Goal: Task Accomplishment & Management: Manage account settings

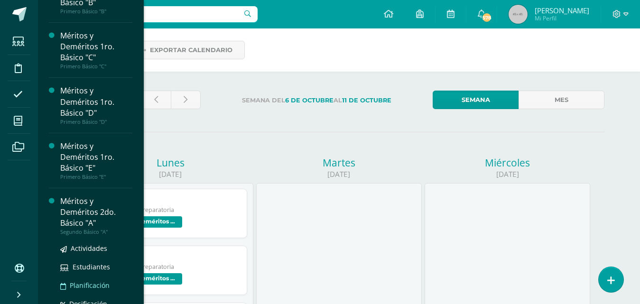
scroll to position [1178, 0]
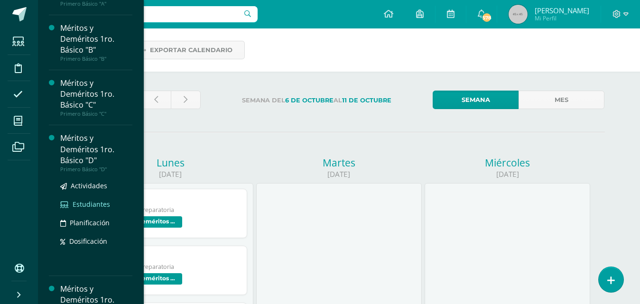
click at [104, 209] on span "Estudiantes" at bounding box center [91, 204] width 37 height 9
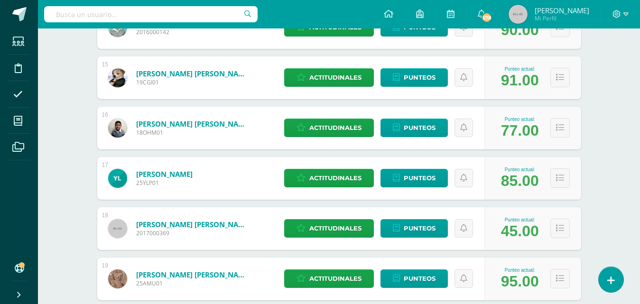
scroll to position [902, 0]
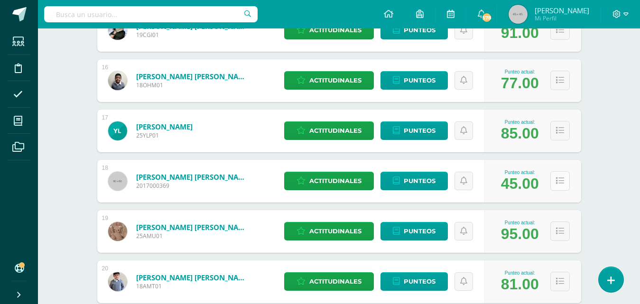
click at [559, 187] on button at bounding box center [560, 180] width 19 height 19
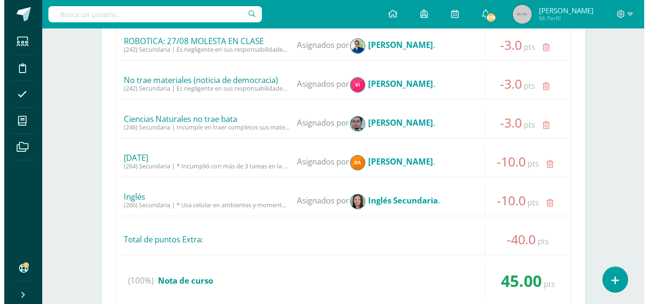
scroll to position [1471, 0]
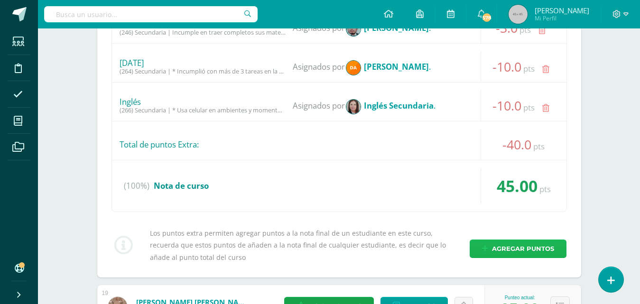
click at [550, 252] on span "Agregar puntos" at bounding box center [523, 249] width 62 height 18
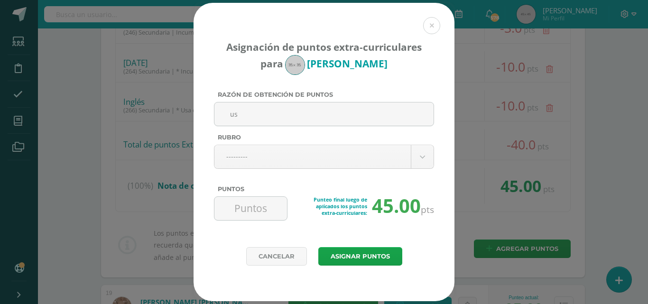
type input "u"
type input "Usa teléfono celular durante la jornada escolar"
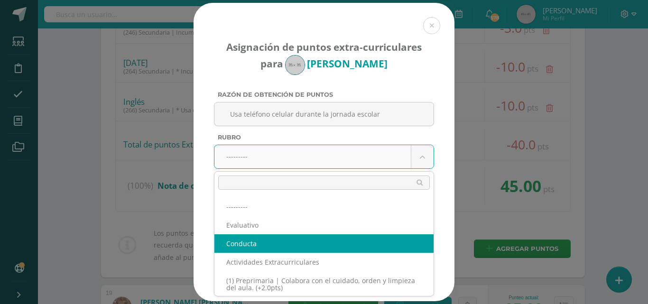
select select "2"
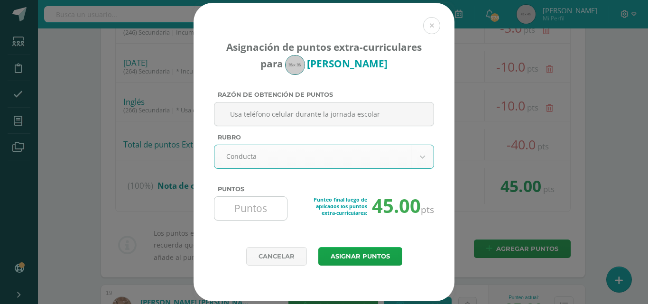
click at [260, 214] on input "Puntos" at bounding box center [250, 208] width 65 height 23
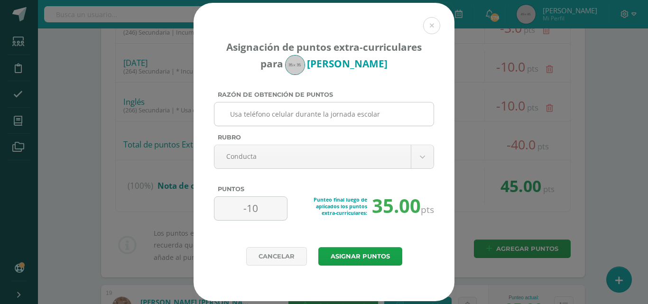
type input "-10"
drag, startPoint x: 390, startPoint y: 112, endPoint x: 217, endPoint y: 108, distance: 172.8
click at [217, 108] on div "Usa teléfono celular durante la jornada escolar" at bounding box center [324, 114] width 220 height 24
click at [374, 254] on button "Asignar puntos" at bounding box center [360, 256] width 84 height 19
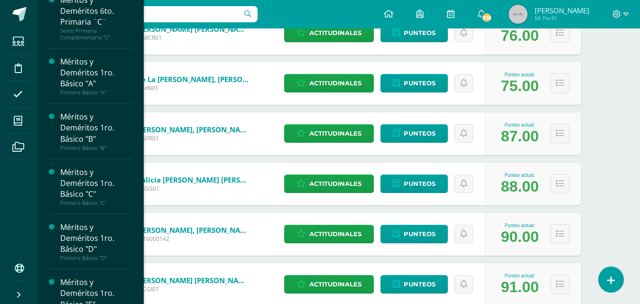
scroll to position [1232, 0]
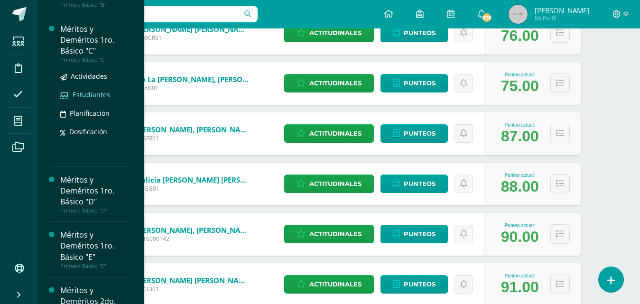
click at [96, 99] on span "Estudiantes" at bounding box center [91, 94] width 37 height 9
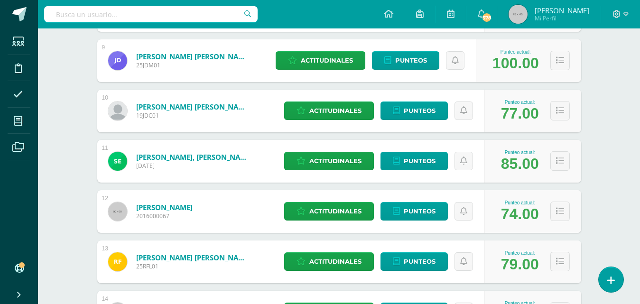
scroll to position [807, 0]
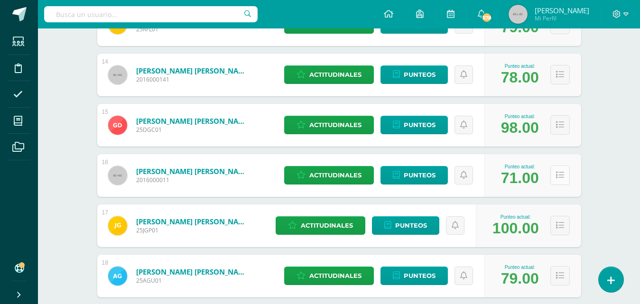
click at [558, 175] on icon at bounding box center [560, 175] width 8 height 8
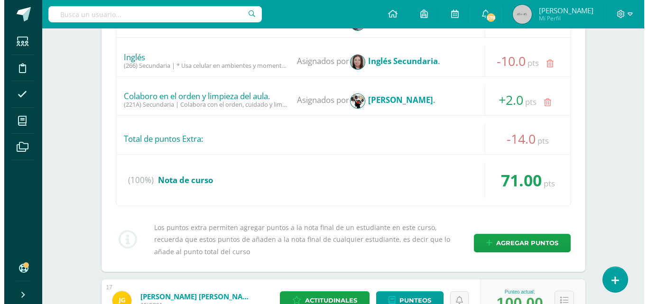
scroll to position [1424, 0]
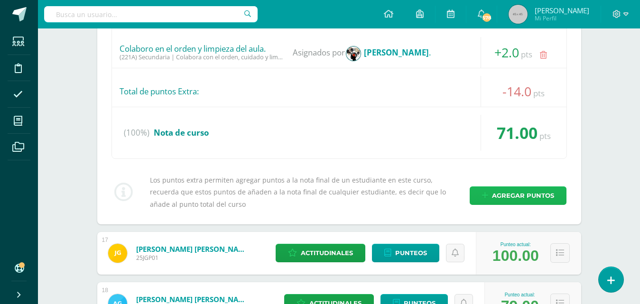
click at [525, 198] on span "Agregar puntos" at bounding box center [523, 196] width 62 height 18
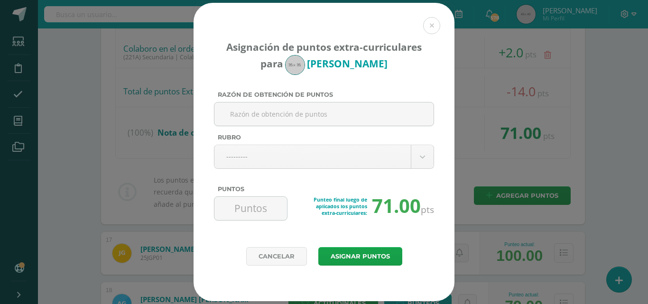
paste input "Usa teléfono celular durante la jornada escolar"
type input "Usa teléfono celular durante la jornada escolar"
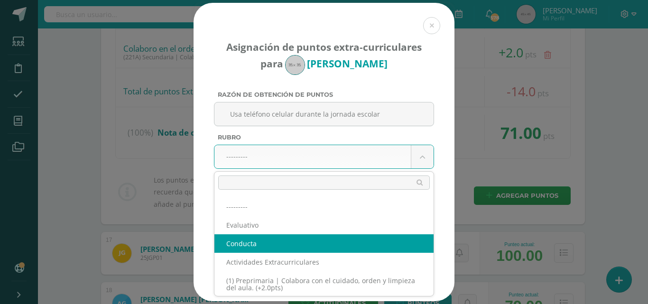
select select "2"
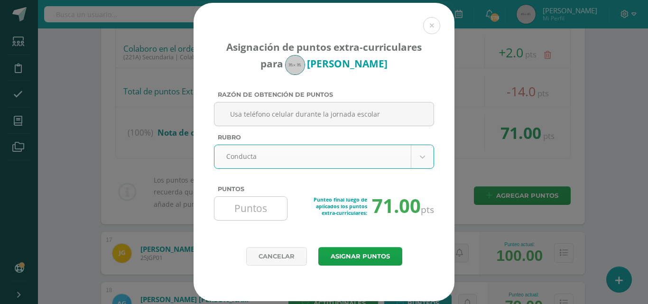
click at [271, 212] on input "Puntos" at bounding box center [250, 208] width 65 height 23
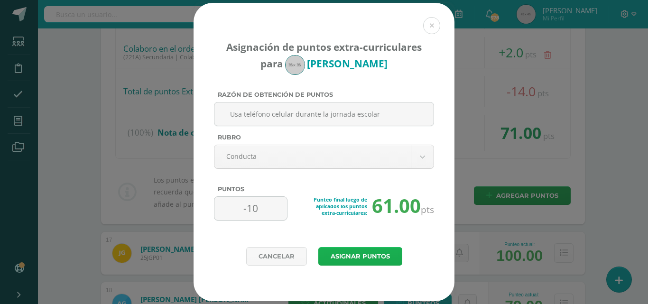
type input "-10"
click at [371, 258] on button "Asignar puntos" at bounding box center [360, 256] width 84 height 19
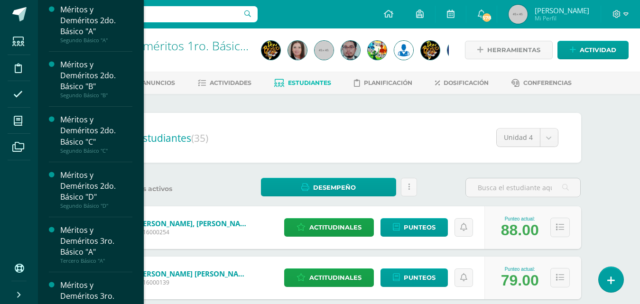
scroll to position [1417, 0]
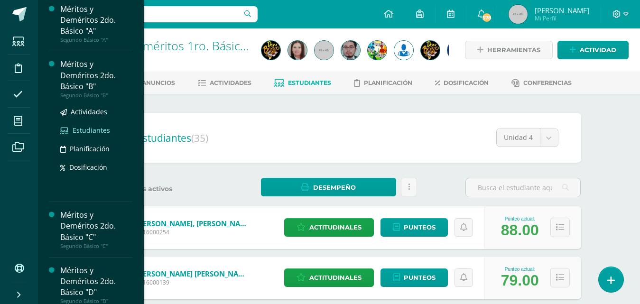
click at [102, 135] on span "Estudiantes" at bounding box center [91, 130] width 37 height 9
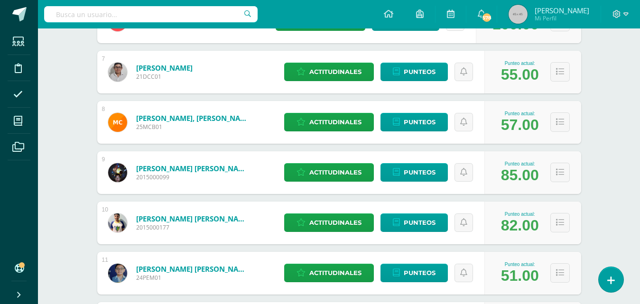
scroll to position [505, 0]
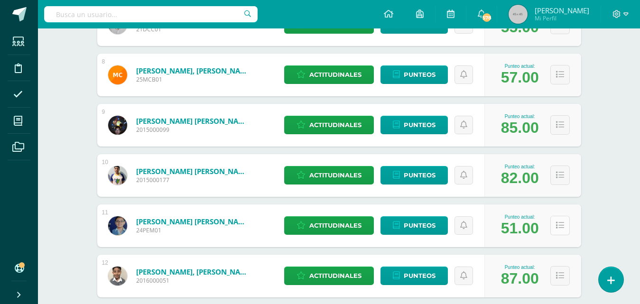
click at [561, 231] on button at bounding box center [560, 225] width 19 height 19
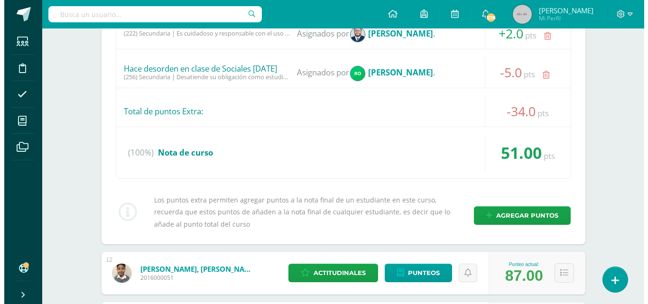
scroll to position [1122, 0]
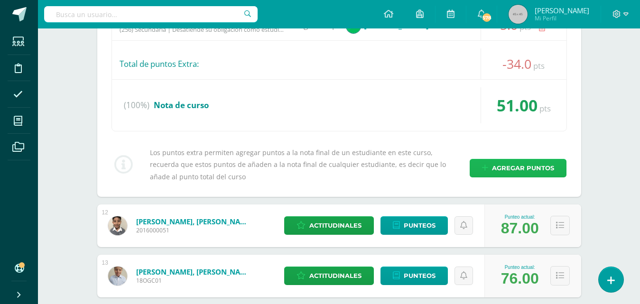
click at [526, 169] on span "Agregar puntos" at bounding box center [523, 168] width 62 height 18
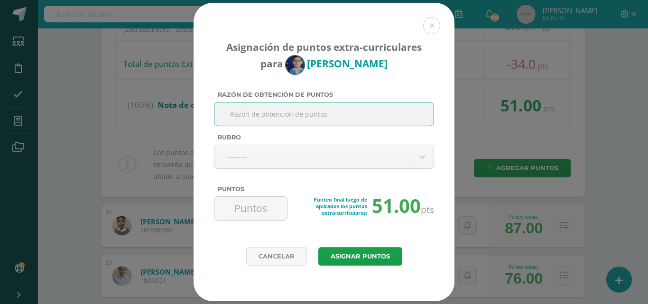
click at [335, 118] on input "Razón de obtención de puntos" at bounding box center [324, 114] width 212 height 23
type input "Falta de respeto a un compañero"
click at [426, 163] on body "Asignación de puntos extra-curriculares para Pablo Estrada Razón de obtención d…" at bounding box center [324, 198] width 648 height 2640
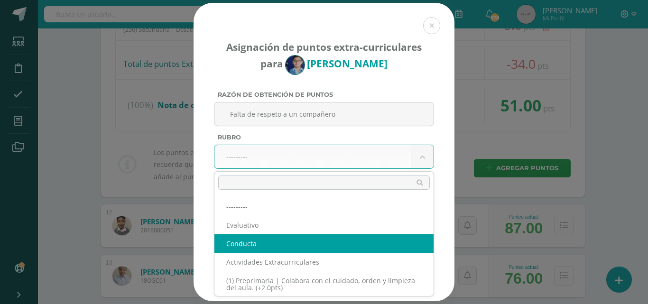
select select "2"
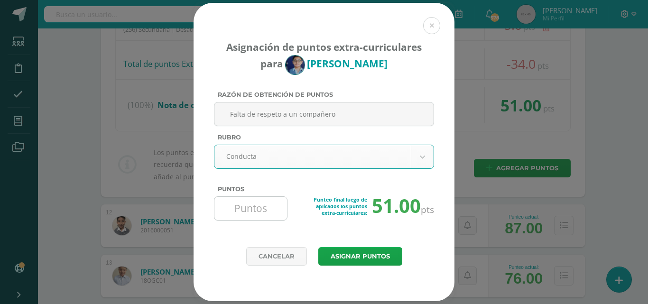
click at [267, 210] on input "Puntos" at bounding box center [250, 208] width 65 height 23
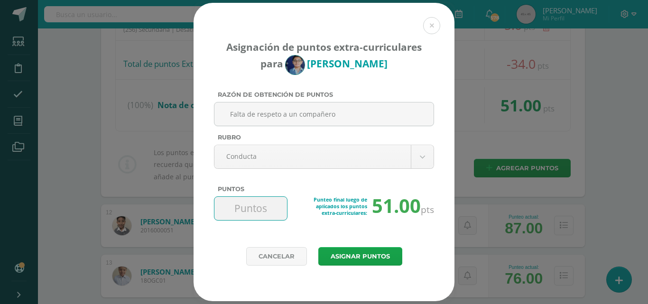
type input "-1"
type input "-20"
click at [365, 257] on button "Asignar puntos" at bounding box center [360, 256] width 84 height 19
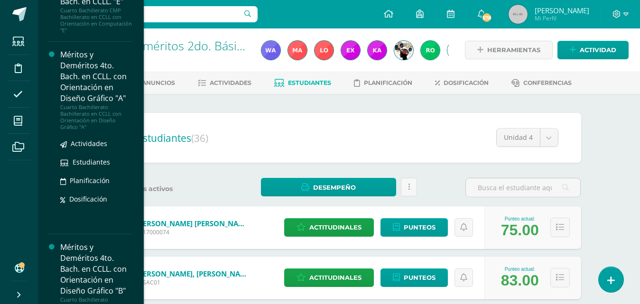
scroll to position [2079, 0]
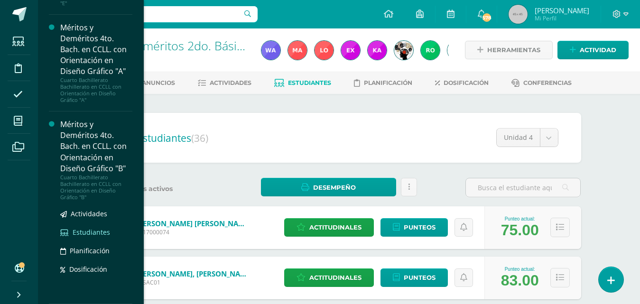
click at [104, 234] on span "Estudiantes" at bounding box center [91, 232] width 37 height 9
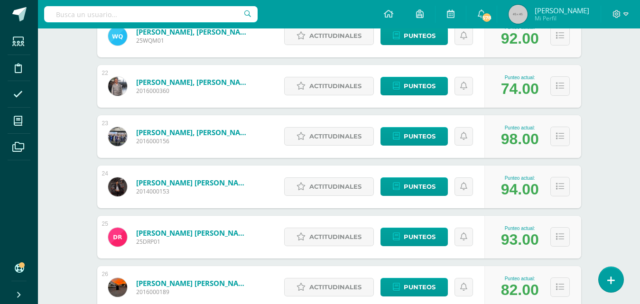
scroll to position [1464, 0]
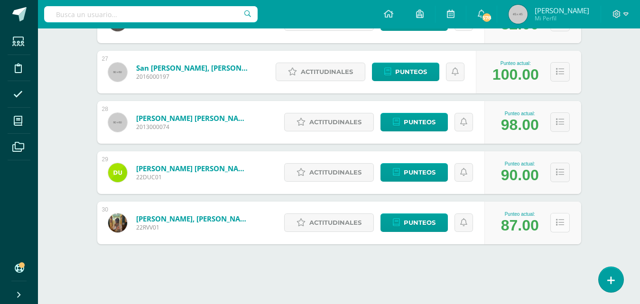
click at [559, 225] on icon at bounding box center [560, 223] width 8 height 8
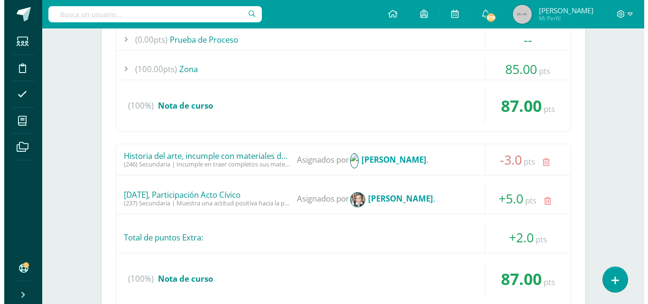
scroll to position [1844, 0]
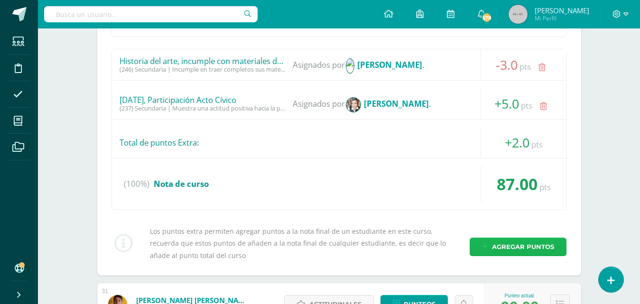
click at [530, 247] on span "Agregar puntos" at bounding box center [523, 247] width 62 height 18
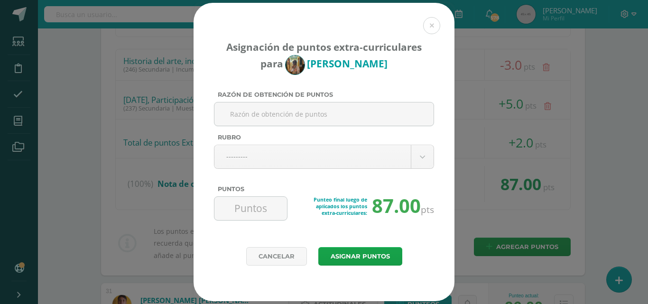
type input "M"
type input "R"
type input "M"
type input "R"
click at [283, 114] on input "Manifestaciones de afecto y relaciones de noviazgo" at bounding box center [324, 114] width 212 height 23
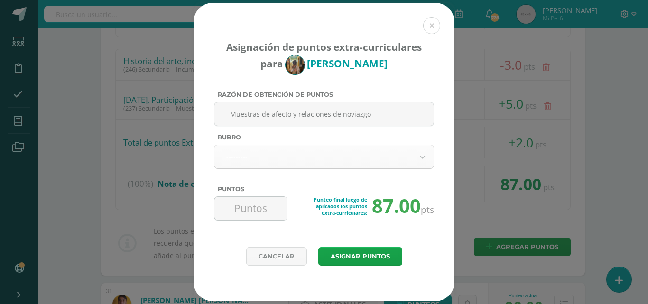
type input "Muestras de afecto y relaciones de noviazgo"
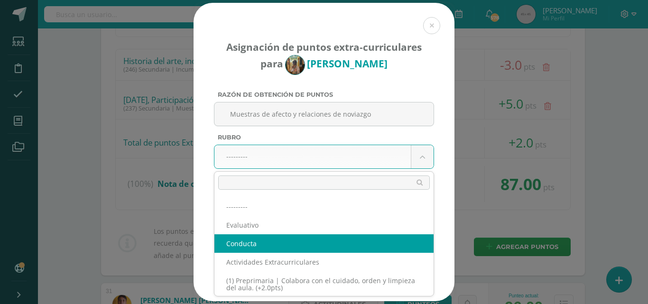
select select "2"
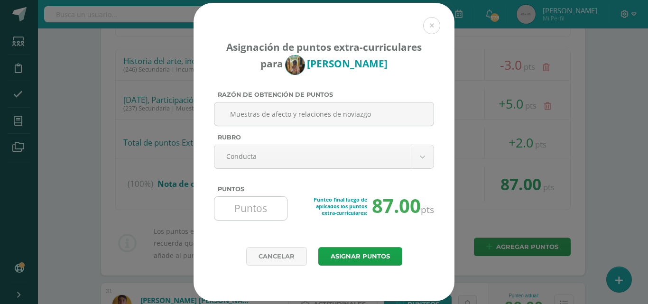
click at [254, 206] on input "Puntos" at bounding box center [250, 208] width 65 height 23
type input "-20"
drag, startPoint x: 379, startPoint y: 115, endPoint x: 145, endPoint y: 13, distance: 254.8
click at [236, 116] on input "Muestras de afecto y relaciones de noviazgo" at bounding box center [324, 114] width 212 height 23
click at [385, 114] on input "Muestras de afecto y relaciones de noviazgo" at bounding box center [324, 114] width 212 height 23
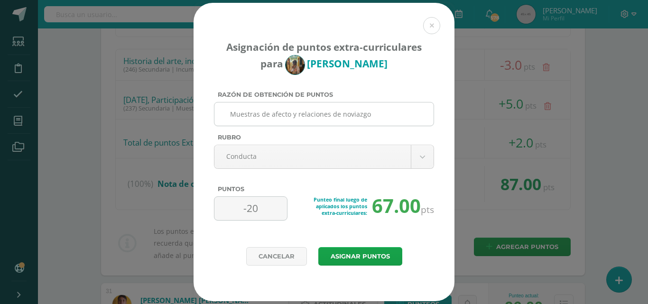
drag, startPoint x: 331, startPoint y: 108, endPoint x: 215, endPoint y: 110, distance: 115.4
click at [215, 110] on div "Muestras de afecto y relaciones de noviazgo" at bounding box center [324, 114] width 220 height 24
click at [352, 257] on button "Asignar puntos" at bounding box center [360, 256] width 84 height 19
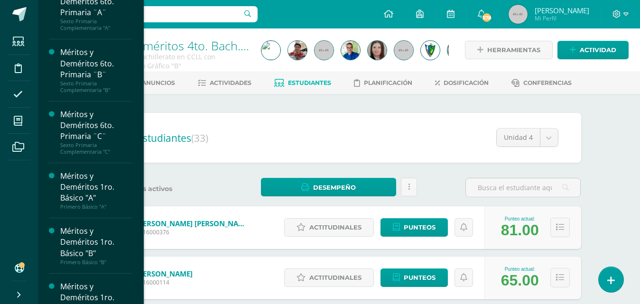
scroll to position [1165, 0]
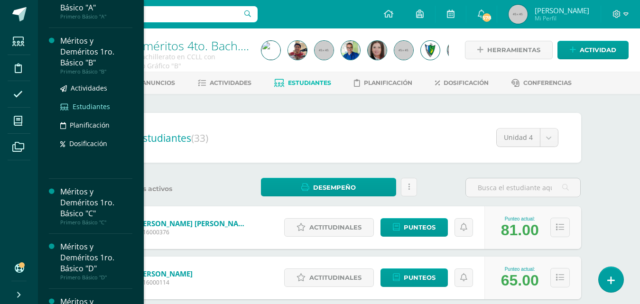
click at [114, 112] on link "Estudiantes" at bounding box center [96, 106] width 72 height 11
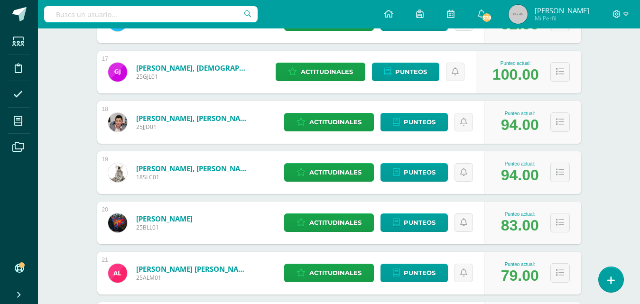
scroll to position [1056, 0]
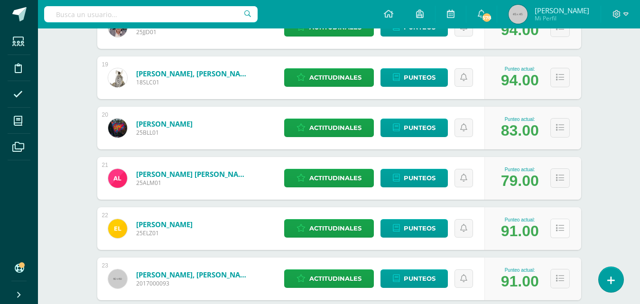
click at [556, 234] on button at bounding box center [560, 228] width 19 height 19
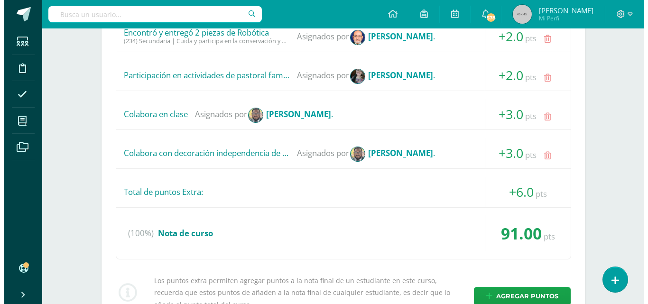
scroll to position [1673, 0]
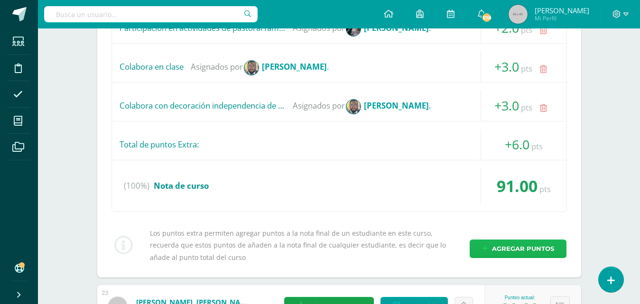
click at [554, 249] on span "Agregar puntos" at bounding box center [523, 249] width 62 height 18
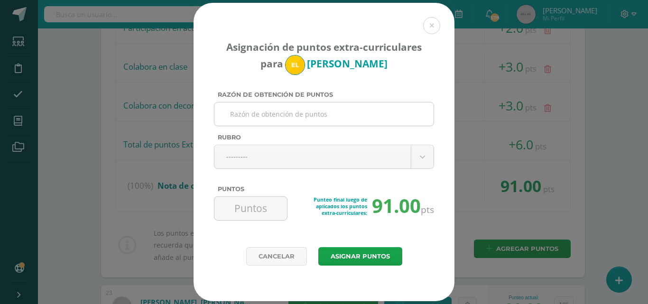
drag, startPoint x: 372, startPoint y: 112, endPoint x: 374, endPoint y: 117, distance: 5.1
click at [375, 117] on input "Razón de obtención de puntos" at bounding box center [324, 114] width 212 height 23
paste input "Muestras de afecto y relaciones de noviazgo"
type input "Muestras de afecto y relaciones de noviazgo"
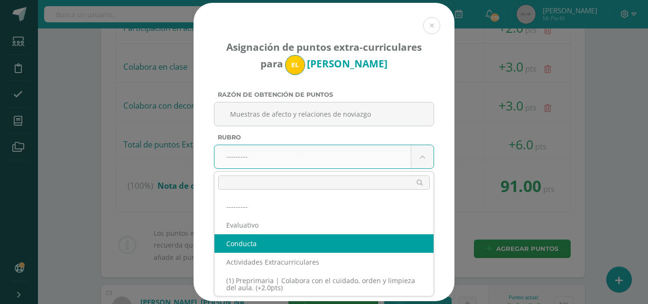
select select "2"
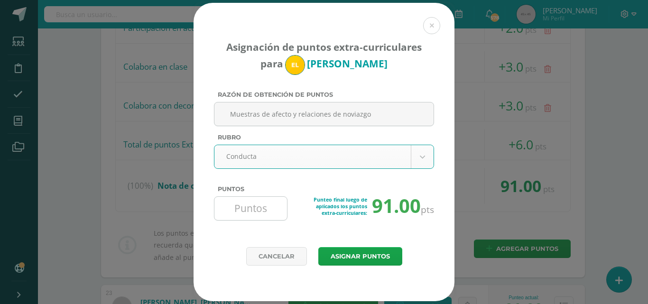
click at [280, 216] on input "Puntos" at bounding box center [250, 208] width 65 height 23
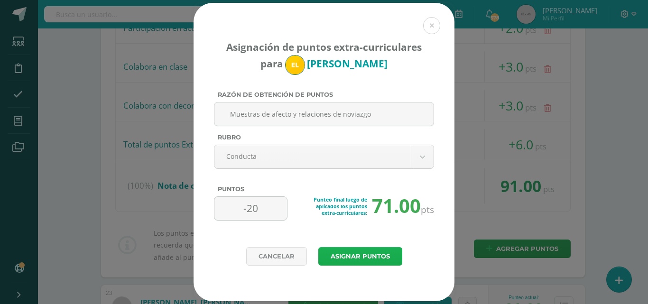
type input "-20"
click at [375, 259] on button "Asignar puntos" at bounding box center [360, 256] width 84 height 19
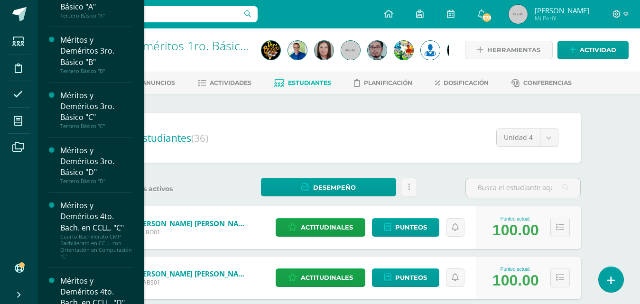
scroll to position [1736, 0]
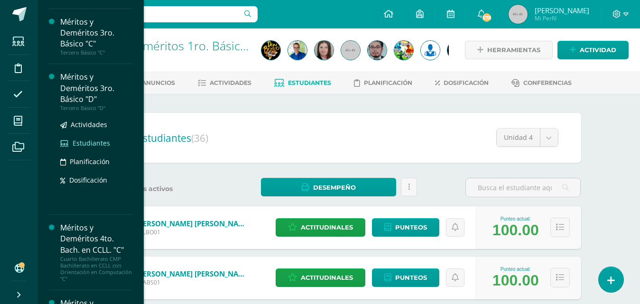
click at [95, 148] on span "Estudiantes" at bounding box center [91, 143] width 37 height 9
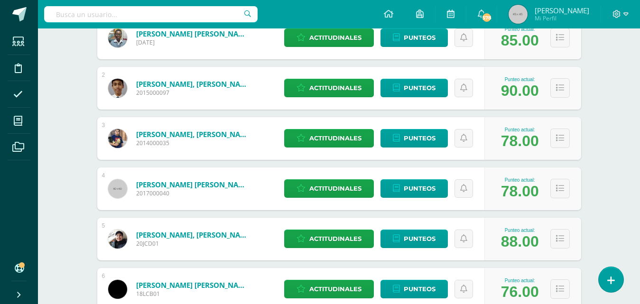
scroll to position [664, 0]
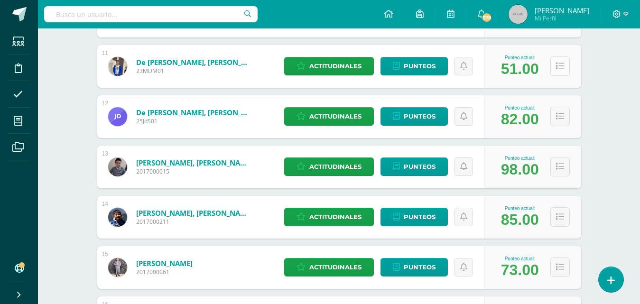
click at [558, 68] on icon at bounding box center [560, 66] width 8 height 8
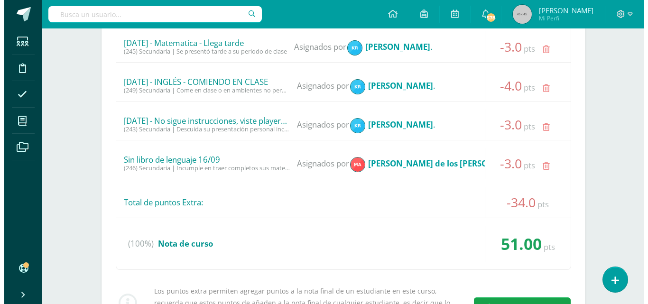
scroll to position [1187, 0]
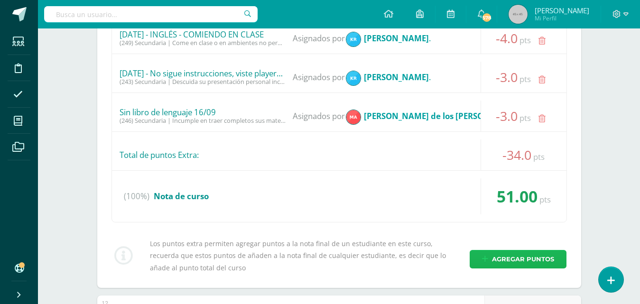
click at [527, 259] on span "Agregar puntos" at bounding box center [523, 260] width 62 height 18
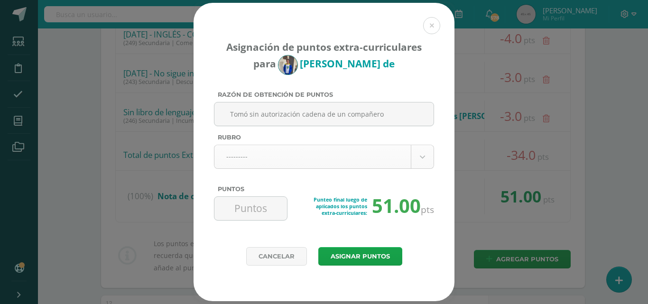
type input "Tomó sin autorización cadena de un compañero"
click at [422, 161] on body "Asignación de puntos extra-curriculares para [PERSON_NAME] de Razón de obtenció…" at bounding box center [324, 135] width 648 height 2645
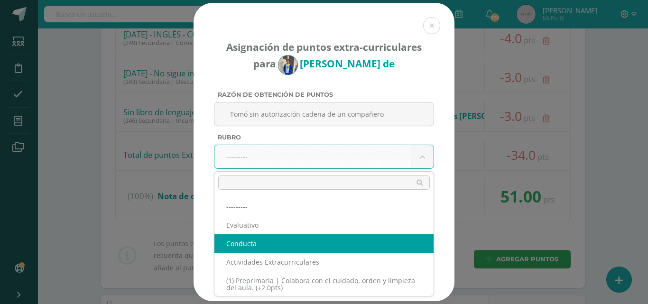
select select "2"
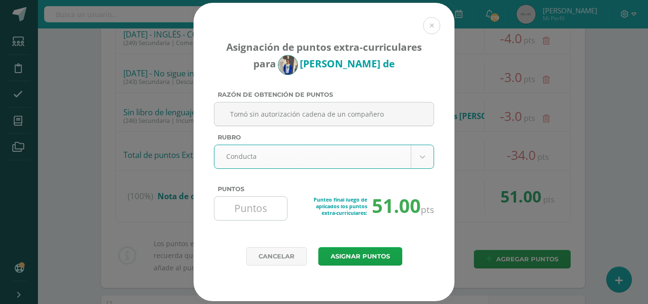
click at [274, 204] on input "Puntos" at bounding box center [250, 208] width 65 height 23
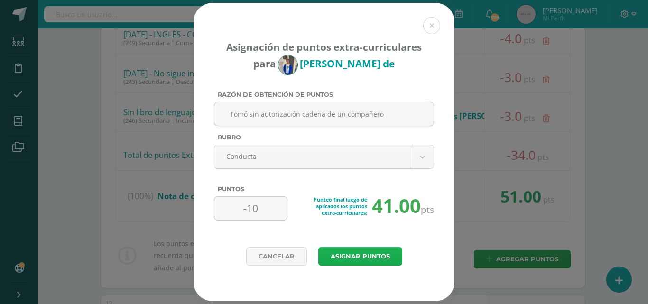
type input "-10"
click at [379, 256] on button "Asignar puntos" at bounding box center [360, 256] width 84 height 19
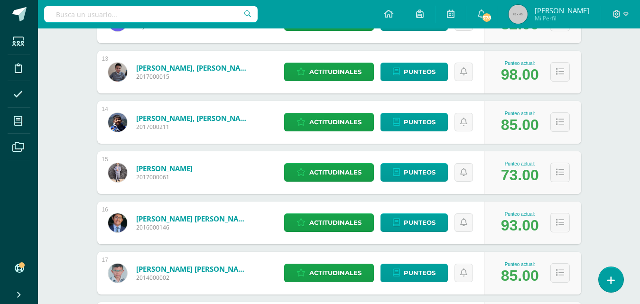
scroll to position [807, 0]
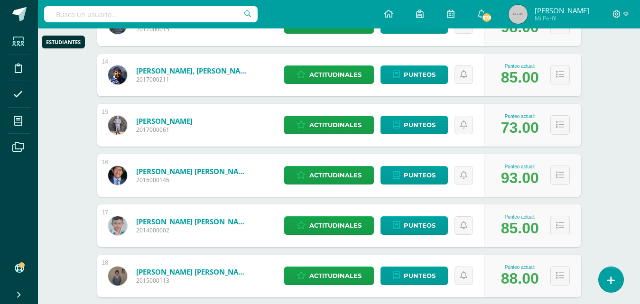
click at [17, 44] on icon at bounding box center [18, 41] width 12 height 9
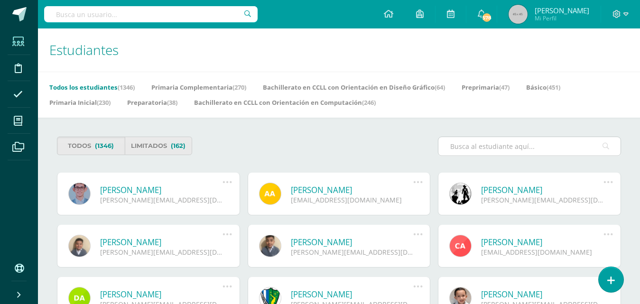
click at [565, 150] on input "text" at bounding box center [530, 146] width 182 height 19
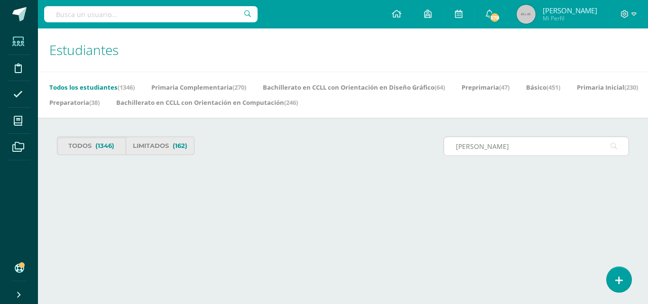
type input "gonzalez Castillo"
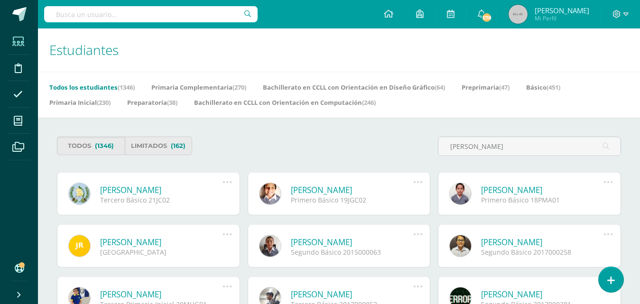
click at [152, 189] on link "[PERSON_NAME]" at bounding box center [161, 190] width 123 height 11
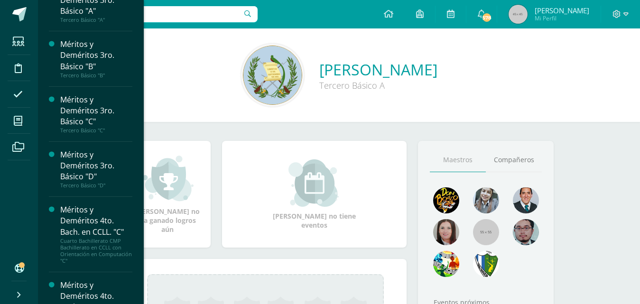
scroll to position [1658, 0]
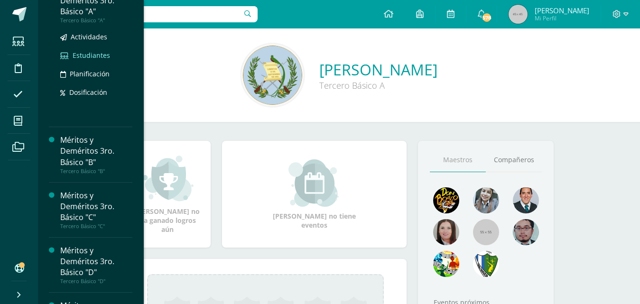
click at [105, 60] on span "Estudiantes" at bounding box center [91, 55] width 37 height 9
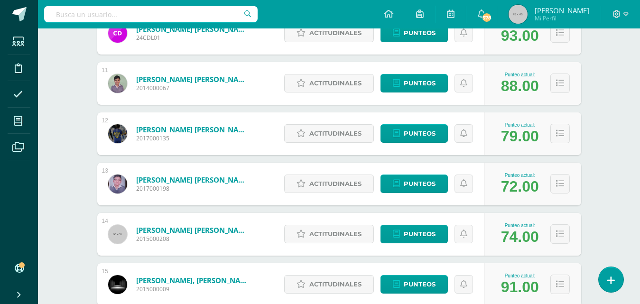
scroll to position [742, 0]
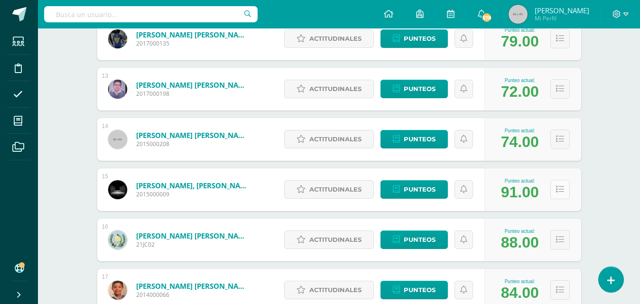
click at [561, 196] on button at bounding box center [560, 189] width 19 height 19
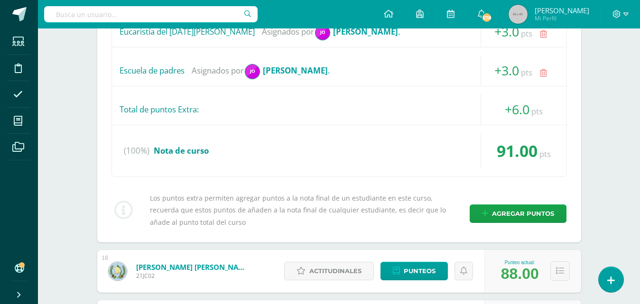
scroll to position [1170, 0]
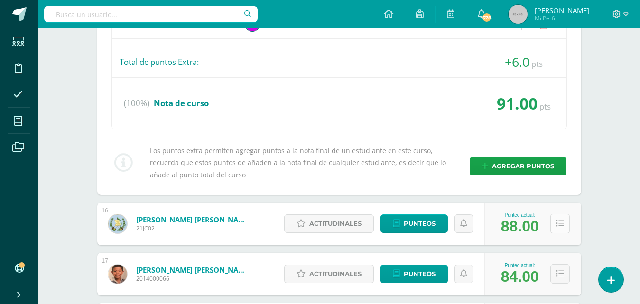
click at [561, 229] on button at bounding box center [560, 223] width 19 height 19
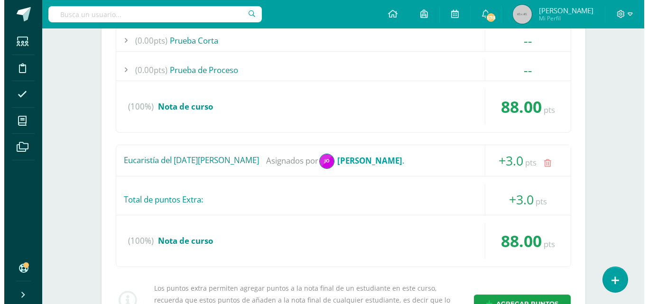
scroll to position [1549, 0]
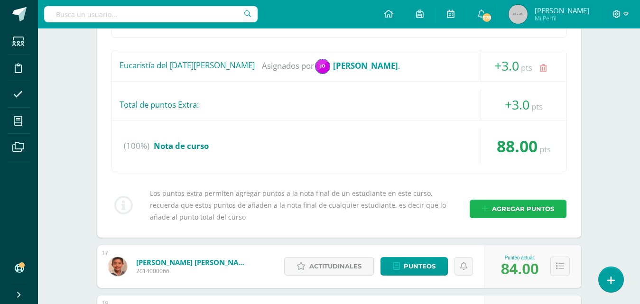
click at [545, 208] on span "Agregar puntos" at bounding box center [523, 209] width 62 height 18
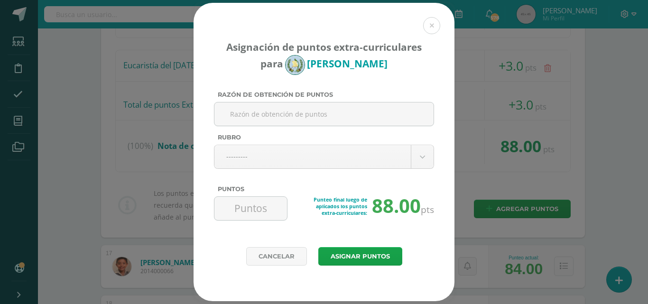
type input "T"
paste input "Muestras de afecto y relaciones de noviazgo"
type input "M"
type input "Tomó sin autorización cadena de un compañero"
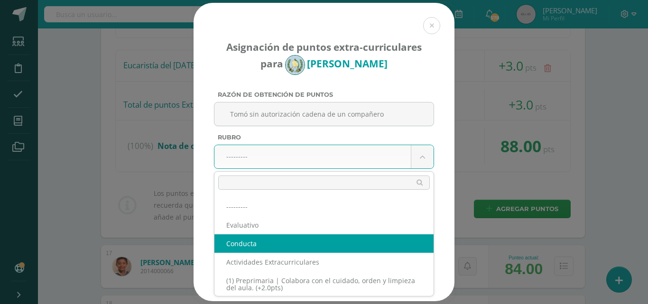
select select "2"
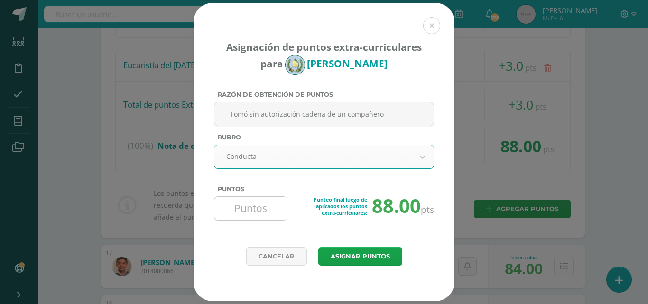
click at [274, 215] on input "Puntos" at bounding box center [250, 208] width 65 height 23
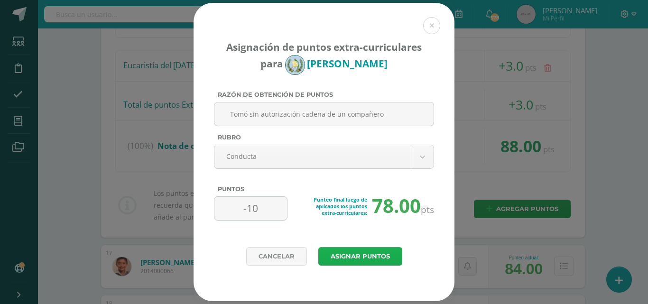
type input "-10"
click at [369, 260] on button "Asignar puntos" at bounding box center [360, 256] width 84 height 19
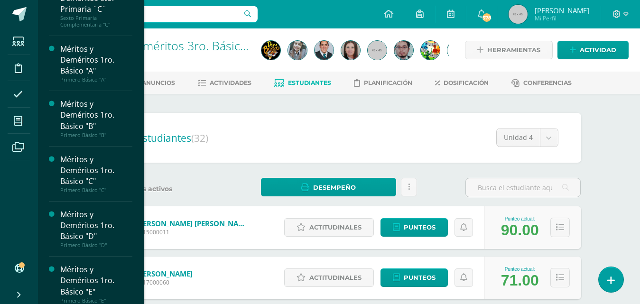
scroll to position [1245, 0]
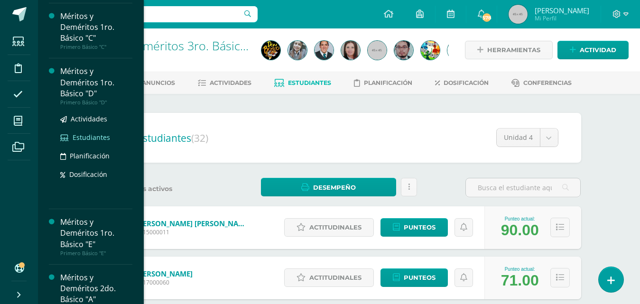
click at [105, 142] on span "Estudiantes" at bounding box center [91, 137] width 37 height 9
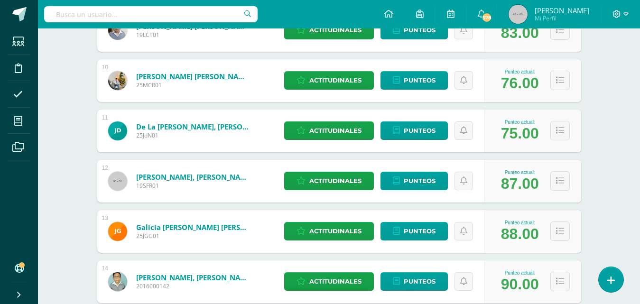
scroll to position [885, 0]
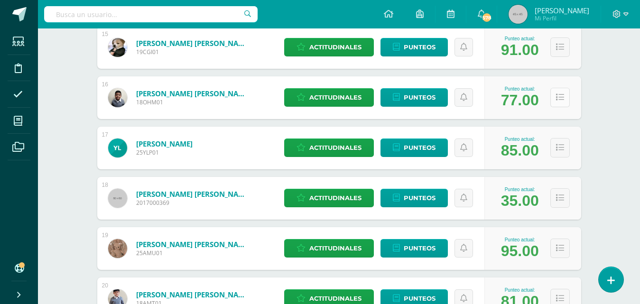
click at [560, 101] on icon at bounding box center [560, 98] width 8 height 8
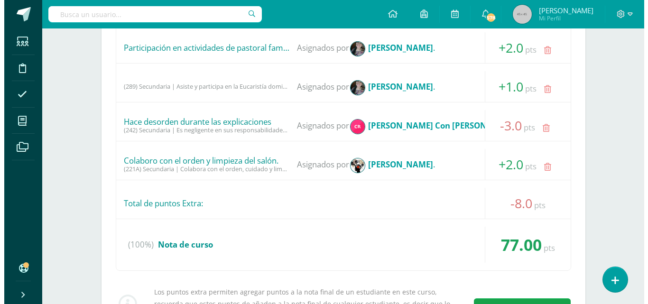
scroll to position [1407, 0]
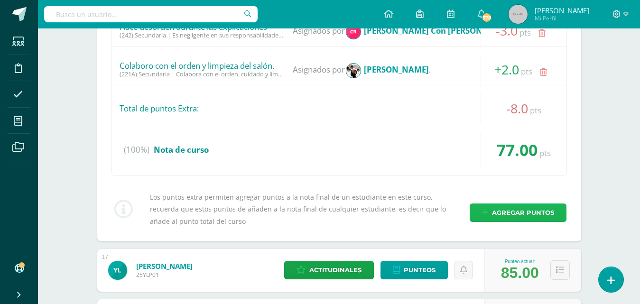
click at [538, 214] on span "Agregar puntos" at bounding box center [523, 213] width 62 height 18
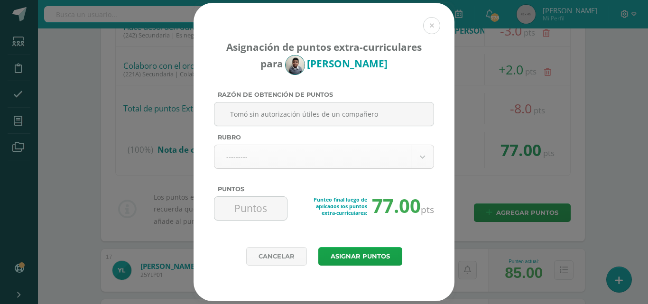
type input "Tomó sin autorización útiles de un compañero"
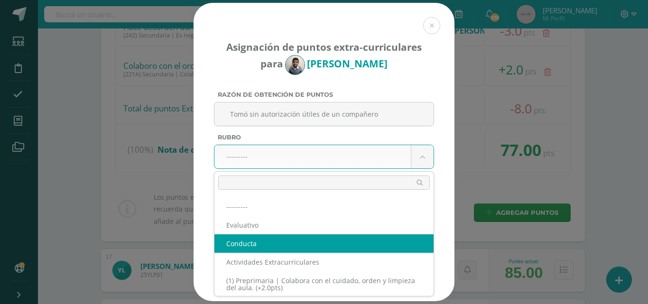
select select "2"
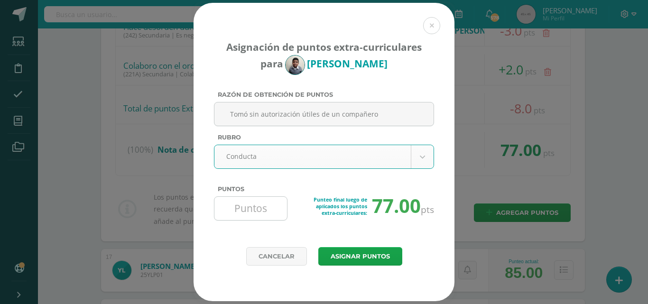
click at [264, 215] on input "Puntos" at bounding box center [250, 208] width 65 height 23
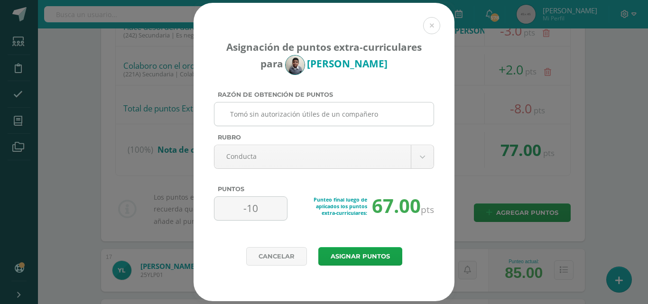
type input "-10"
drag, startPoint x: 393, startPoint y: 113, endPoint x: 209, endPoint y: 116, distance: 183.7
click at [209, 116] on div "Asignación de puntos extra-curriculares para Oscar Hernández Razón de obtención…" at bounding box center [324, 125] width 261 height 244
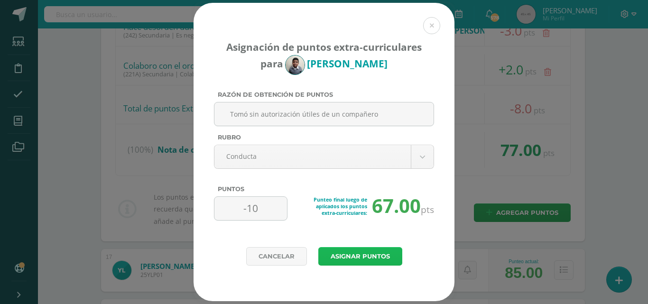
click at [384, 258] on button "Asignar puntos" at bounding box center [360, 256] width 84 height 19
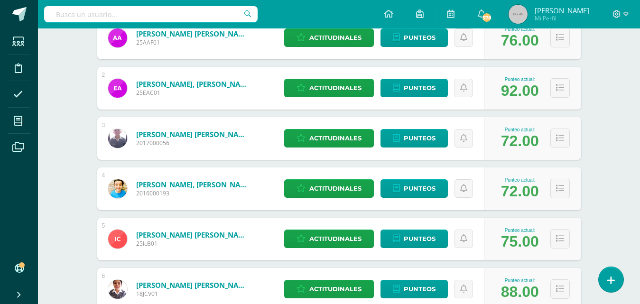
scroll to position [237, 0]
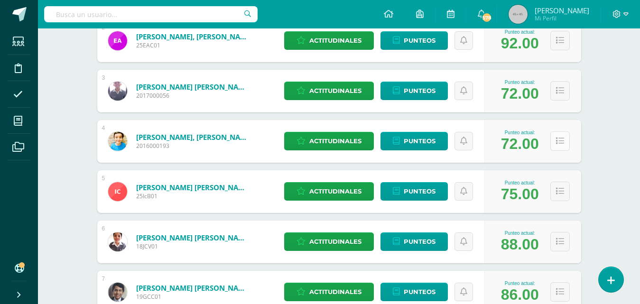
click at [561, 148] on button at bounding box center [560, 140] width 19 height 19
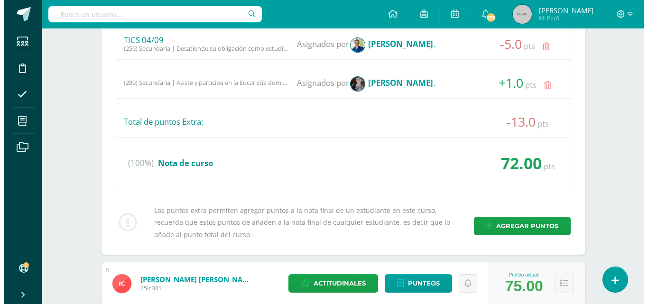
scroll to position [759, 0]
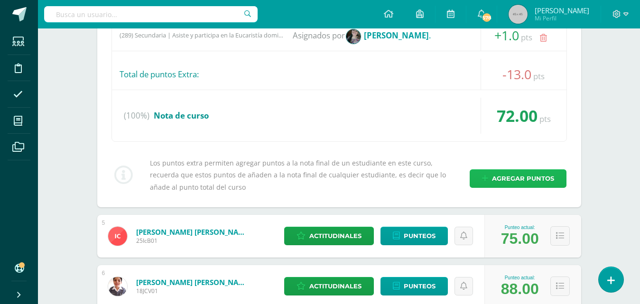
click at [533, 181] on span "Agregar puntos" at bounding box center [523, 179] width 62 height 18
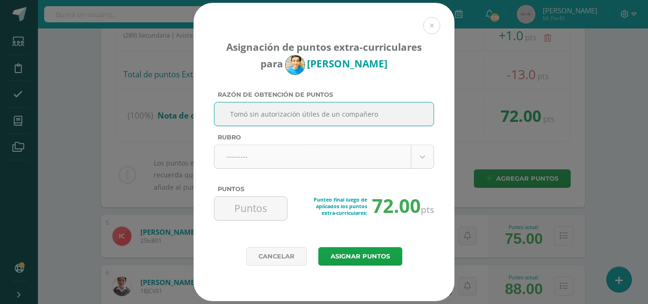
type input "Tomó sin autorización útiles de un compañero"
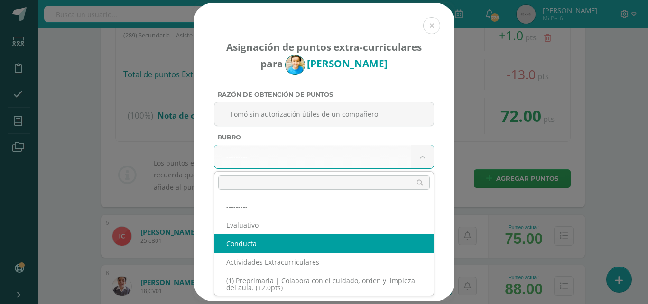
select select "2"
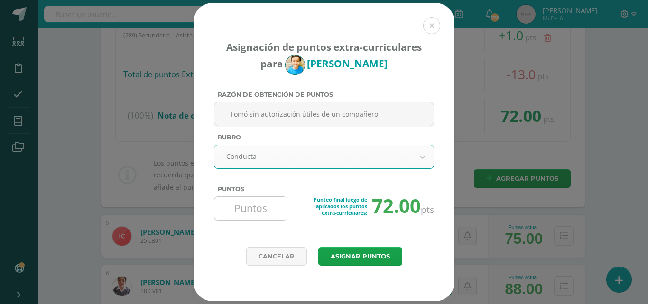
click at [281, 215] on input "Puntos" at bounding box center [250, 208] width 65 height 23
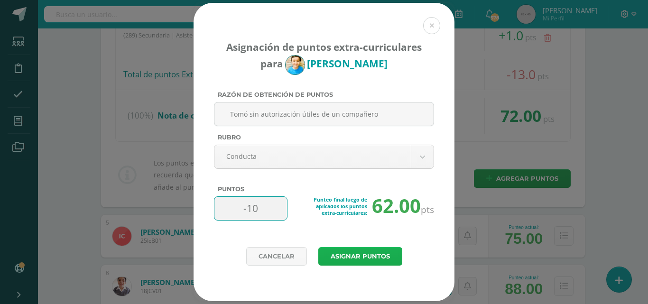
type input "-10"
click at [365, 258] on button "Asignar puntos" at bounding box center [360, 256] width 84 height 19
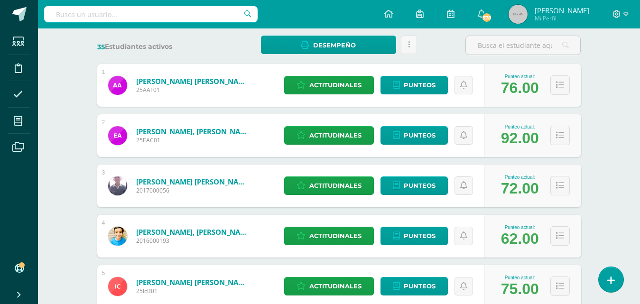
scroll to position [190, 0]
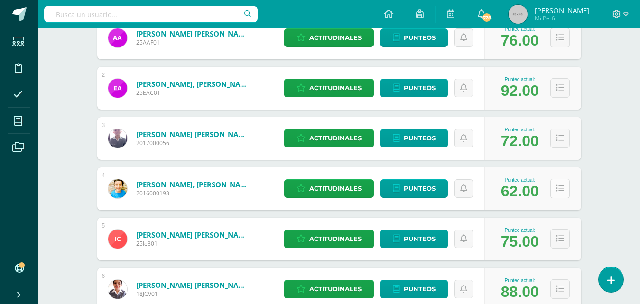
click at [561, 190] on icon at bounding box center [560, 189] width 8 height 8
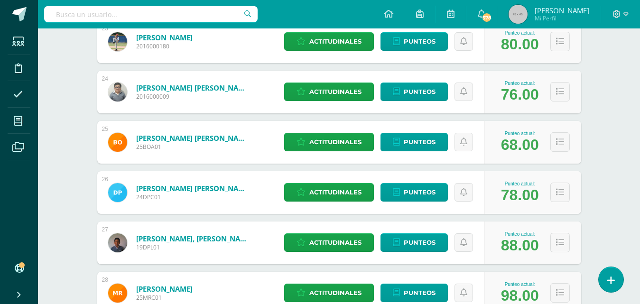
scroll to position [1804, 0]
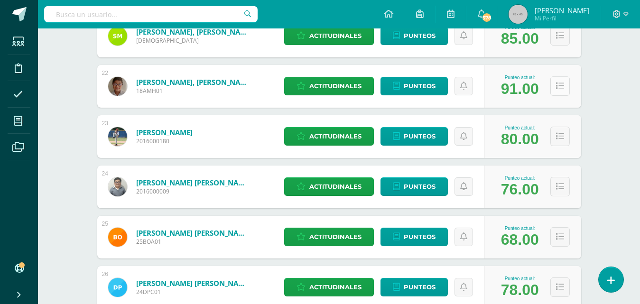
click at [561, 93] on button at bounding box center [560, 85] width 19 height 19
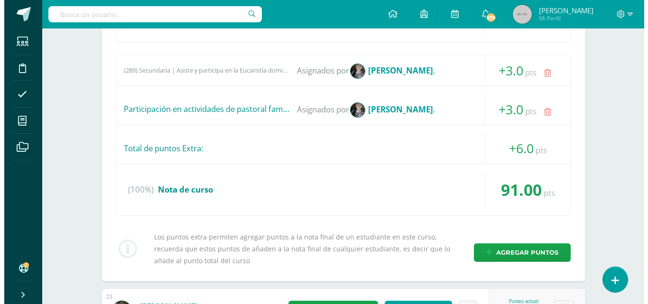
scroll to position [2088, 0]
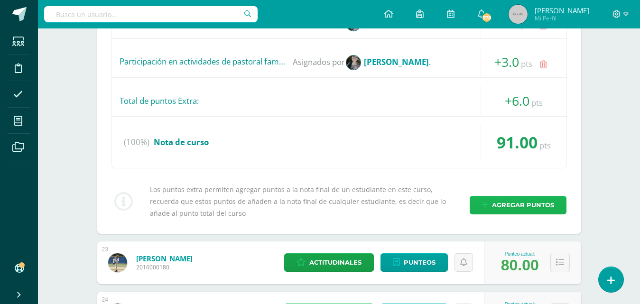
click at [536, 205] on span "Agregar puntos" at bounding box center [523, 206] width 62 height 18
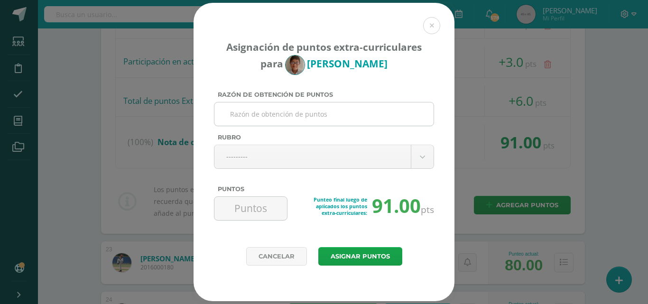
click at [373, 113] on input "Razón de obtención de puntos" at bounding box center [324, 114] width 212 height 23
paste input "Tomó sin autorización útiles de un compañero"
type input "Tomó sin autorización útiles de un compañero"
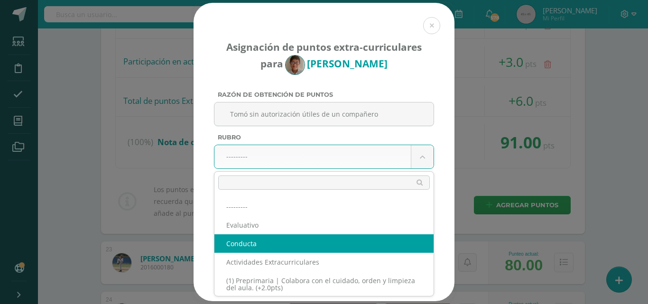
select select "2"
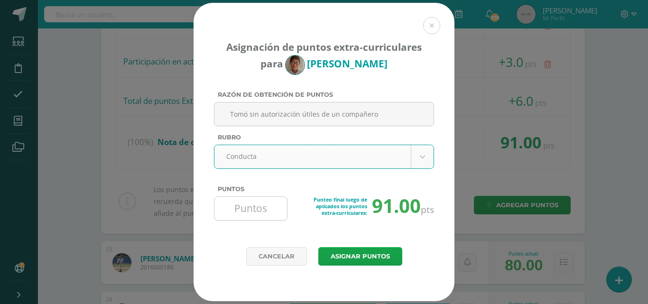
click at [272, 213] on input "Puntos" at bounding box center [250, 208] width 65 height 23
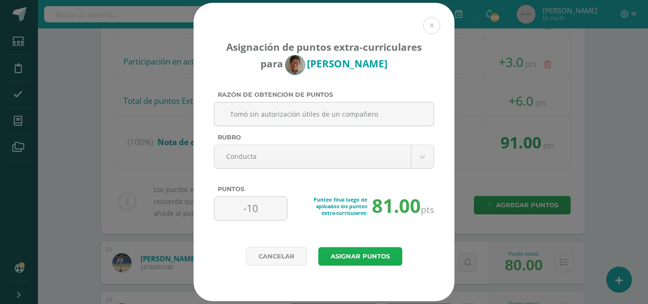
type input "-10"
click at [356, 259] on button "Asignar puntos" at bounding box center [360, 256] width 84 height 19
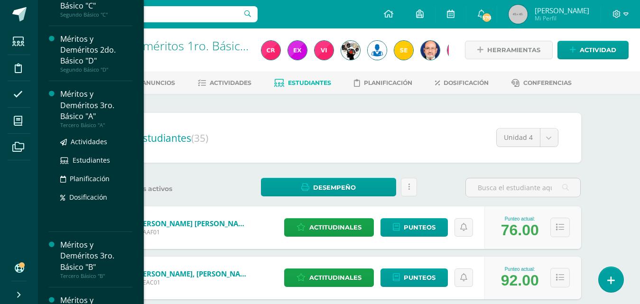
scroll to position [1458, 0]
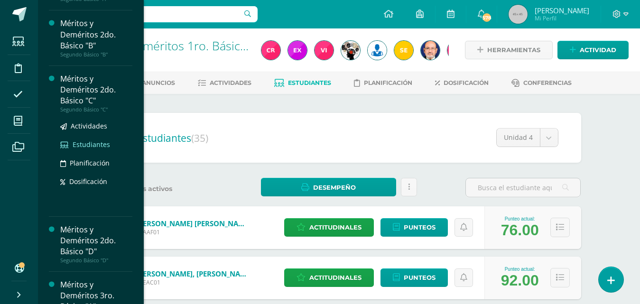
click at [96, 149] on span "Estudiantes" at bounding box center [91, 144] width 37 height 9
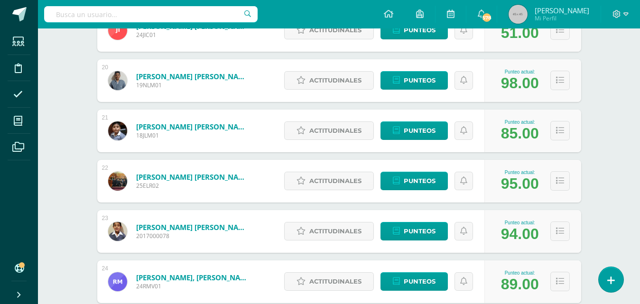
scroll to position [1151, 0]
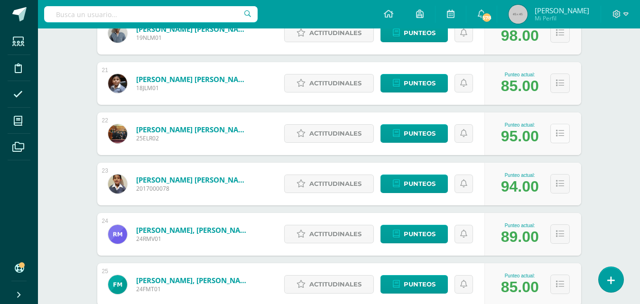
click at [561, 138] on button at bounding box center [560, 133] width 19 height 19
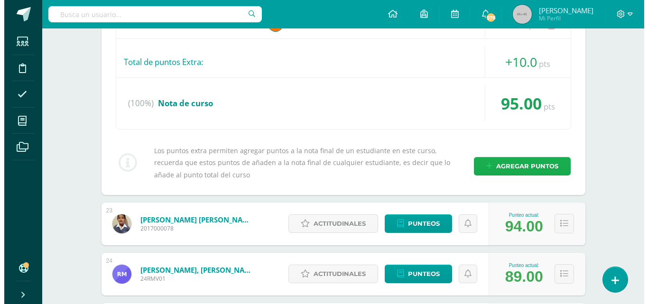
scroll to position [1388, 0]
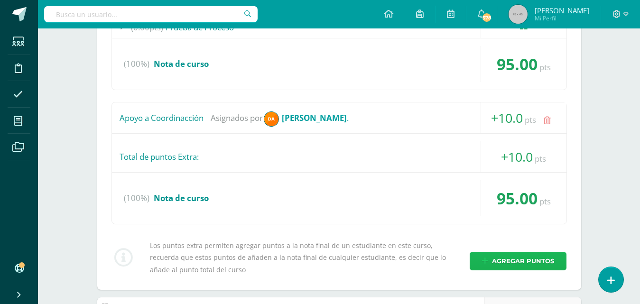
click at [528, 266] on span "Agregar puntos" at bounding box center [523, 262] width 62 height 18
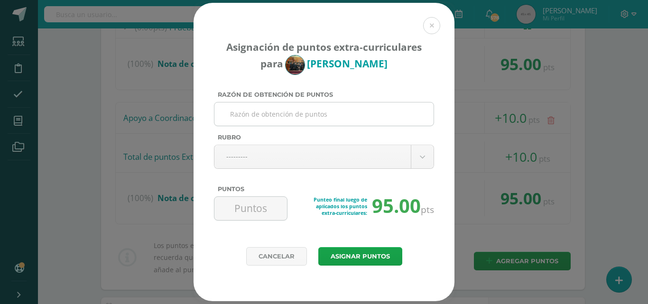
click at [380, 108] on input "Razón de obtención de puntos" at bounding box center [324, 114] width 212 height 23
click at [279, 115] on input "Se le encontrónen lugares no autorizados" at bounding box center [324, 114] width 212 height 23
click at [386, 121] on input "Se le encontró en lugares no autorizados" at bounding box center [324, 114] width 212 height 23
drag, startPoint x: 383, startPoint y: 119, endPoint x: 223, endPoint y: 112, distance: 159.6
click at [223, 112] on input "Se le encontró en lugares no autorizados" at bounding box center [324, 114] width 212 height 23
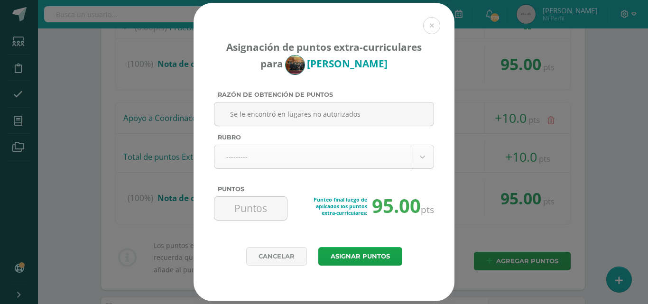
type input "Se le encontró en lugares no autorizados"
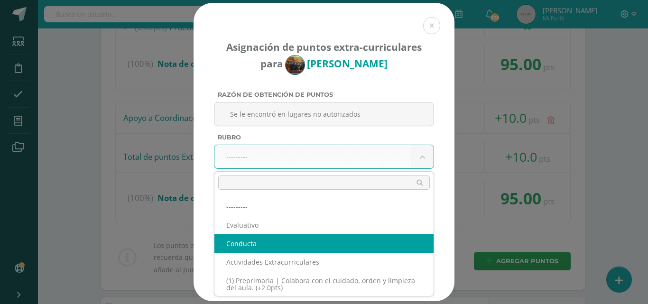
select select "2"
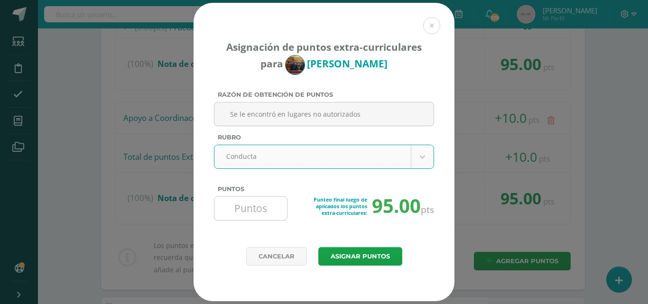
click at [274, 209] on input "Puntos" at bounding box center [250, 208] width 65 height 23
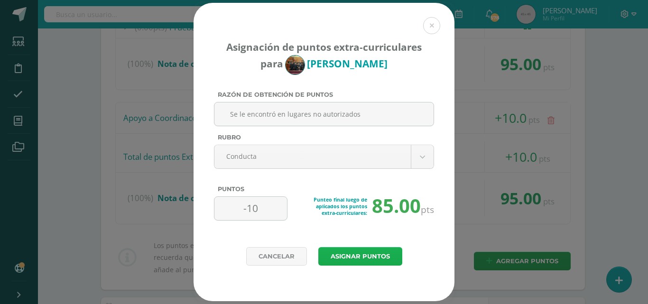
type input "-10"
click at [382, 258] on button "Asignar puntos" at bounding box center [360, 256] width 84 height 19
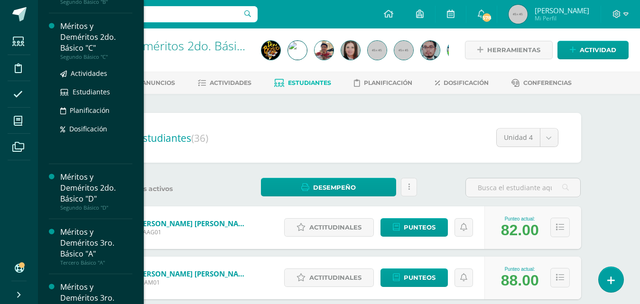
scroll to position [1463, 0]
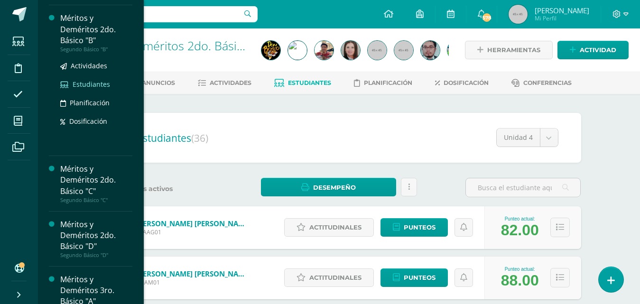
click at [100, 89] on span "Estudiantes" at bounding box center [91, 84] width 37 height 9
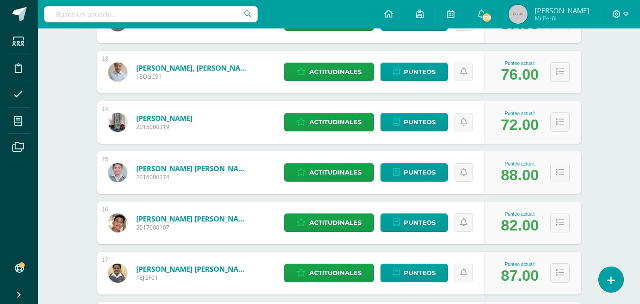
scroll to position [902, 0]
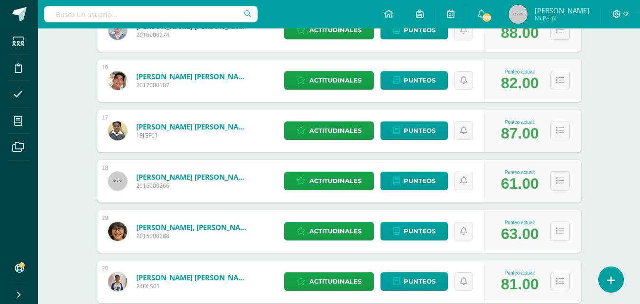
click at [560, 234] on icon at bounding box center [560, 231] width 8 height 8
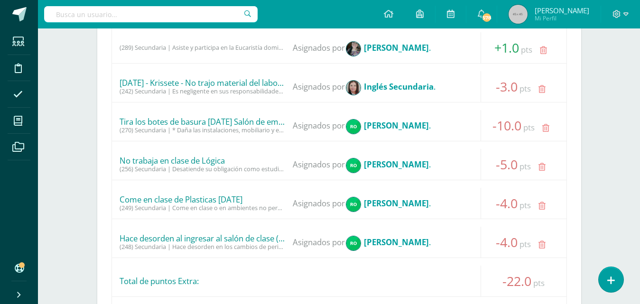
scroll to position [1519, 0]
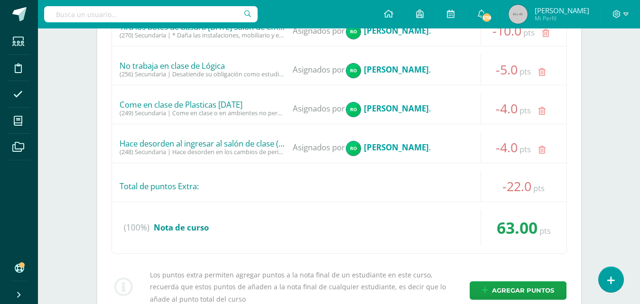
click at [539, 245] on div "63.00 pts" at bounding box center [524, 228] width 86 height 36
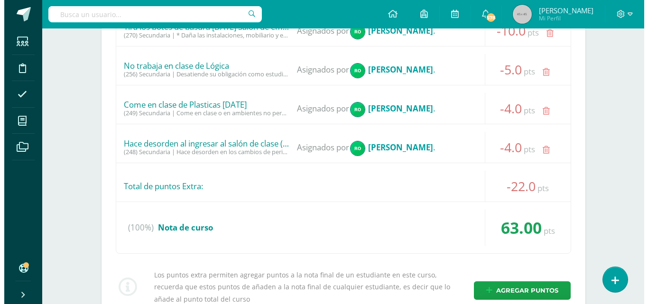
scroll to position [1566, 0]
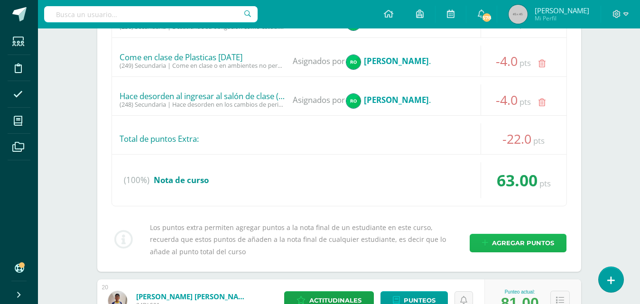
click at [528, 247] on span "Agregar puntos" at bounding box center [523, 243] width 62 height 18
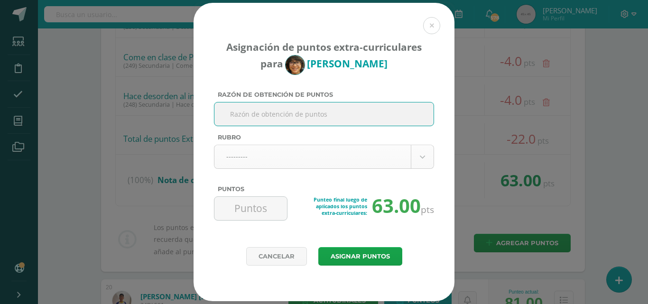
paste input "Se le encontró en lugares no autorizados"
type input "Se le encontró en lugares no autorizados"
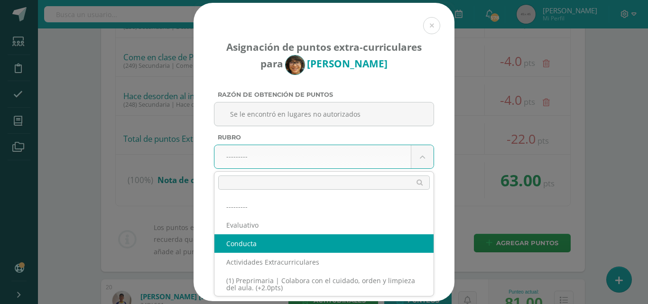
select select "2"
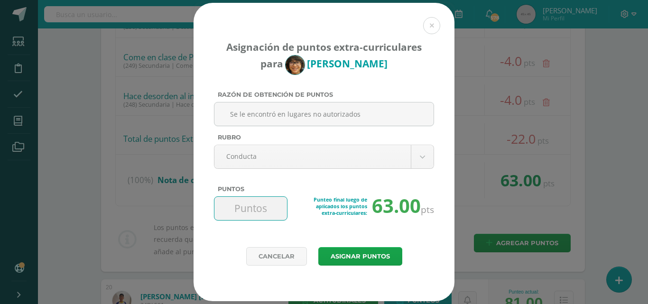
click at [271, 214] on input "Puntos" at bounding box center [250, 208] width 65 height 23
type input "-10"
click at [362, 260] on button "Asignar puntos" at bounding box center [360, 256] width 84 height 19
click at [318, 247] on button "Asignar puntos" at bounding box center [360, 256] width 84 height 19
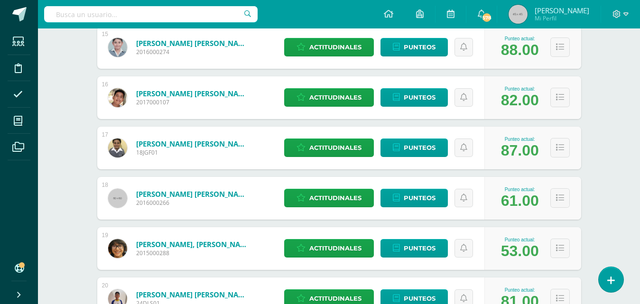
scroll to position [932, 0]
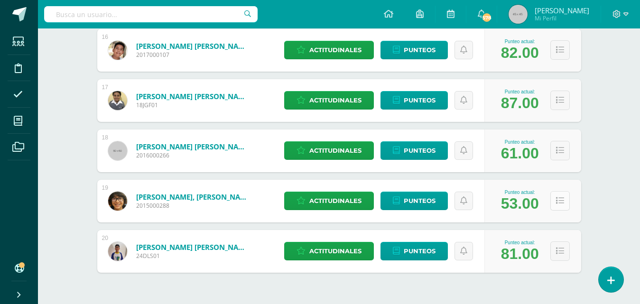
type input "666666666666"
click at [560, 207] on button at bounding box center [560, 200] width 19 height 19
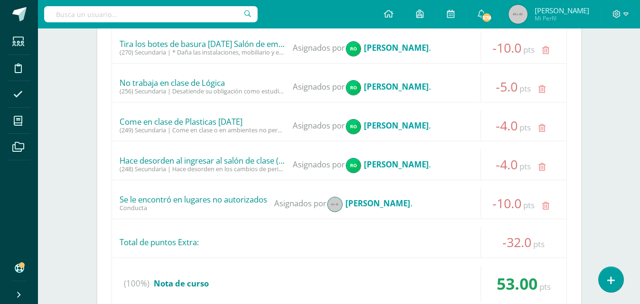
scroll to position [1787, 0]
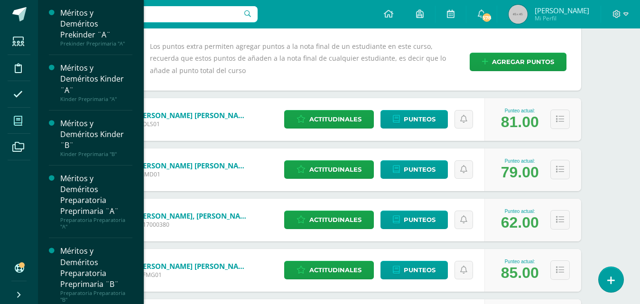
click at [21, 121] on icon at bounding box center [18, 120] width 9 height 9
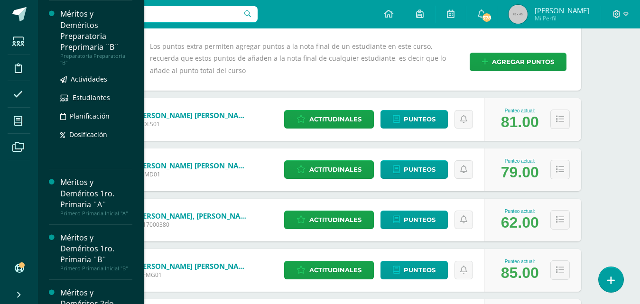
scroll to position [380, 0]
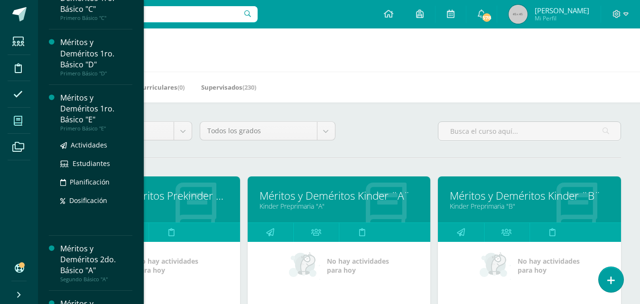
scroll to position [1226, 0]
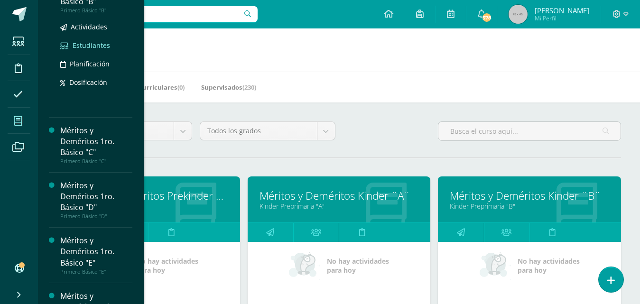
click at [91, 50] on span "Estudiantes" at bounding box center [91, 45] width 37 height 9
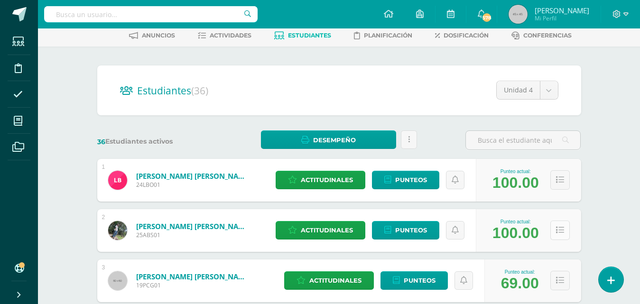
scroll to position [95, 0]
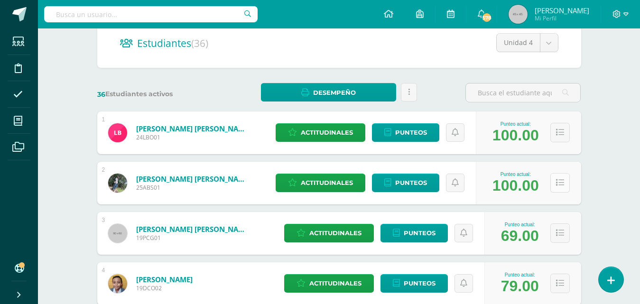
click at [561, 187] on button at bounding box center [560, 182] width 19 height 19
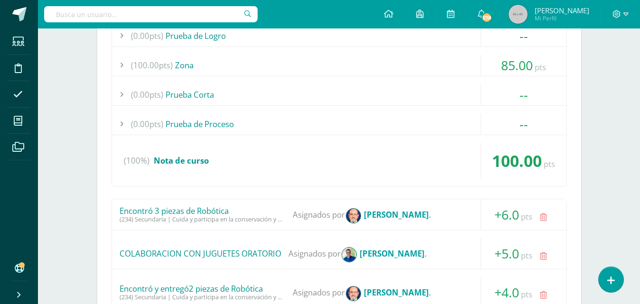
scroll to position [427, 0]
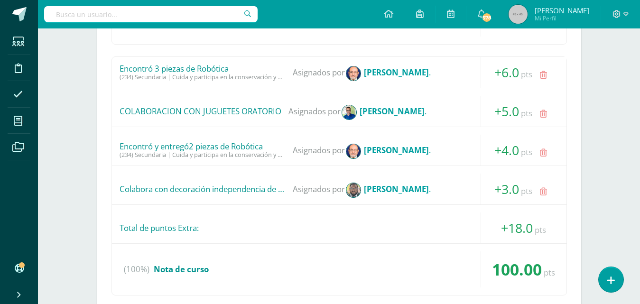
click at [542, 189] on icon at bounding box center [543, 192] width 7 height 8
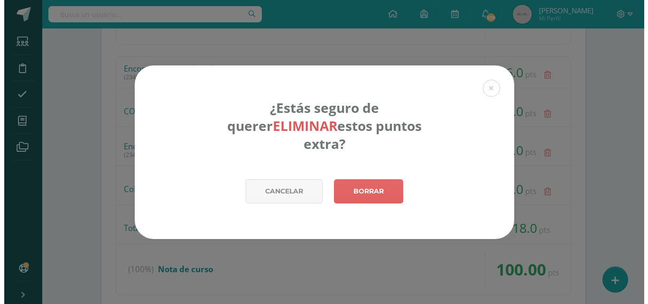
scroll to position [570, 0]
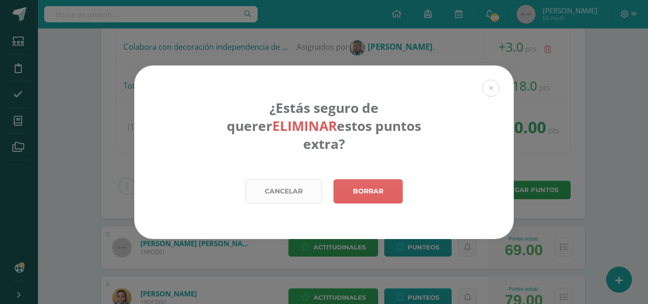
click at [300, 186] on link "Cancelar" at bounding box center [283, 191] width 77 height 24
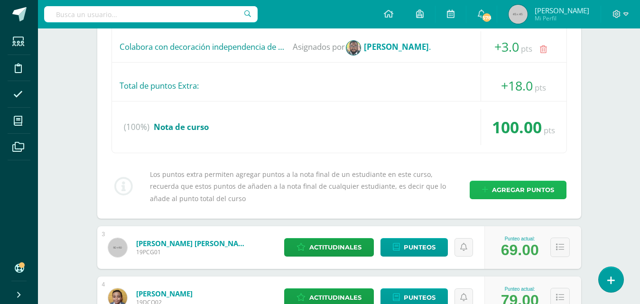
click at [523, 191] on span "Agregar puntos" at bounding box center [523, 190] width 62 height 18
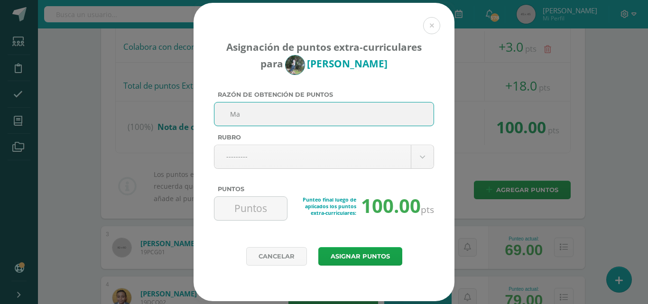
type input "M"
type input "m"
click at [291, 116] on input "Muestras de afecto con un compañero" at bounding box center [324, 114] width 212 height 23
drag, startPoint x: 384, startPoint y: 116, endPoint x: 225, endPoint y: 116, distance: 160.0
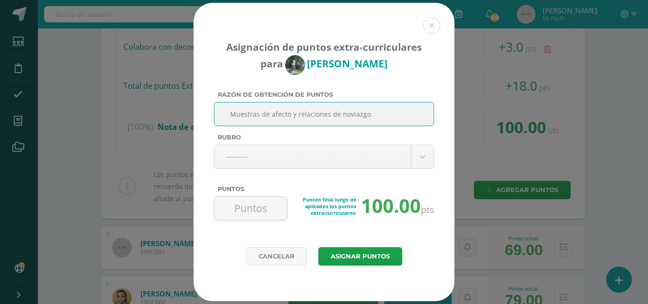
click at [225, 116] on input "Muestras de afecto y relaciones de noviazgo" at bounding box center [324, 114] width 212 height 23
type input "Muestras de afecto y relaciones de noviazgo"
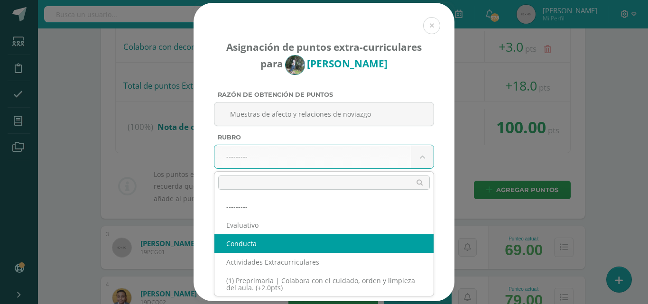
select select "2"
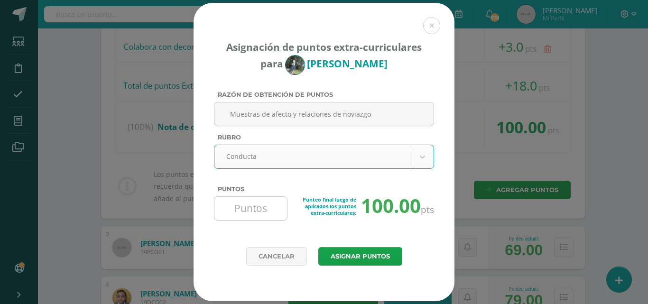
click at [268, 212] on input "Puntos" at bounding box center [250, 208] width 65 height 23
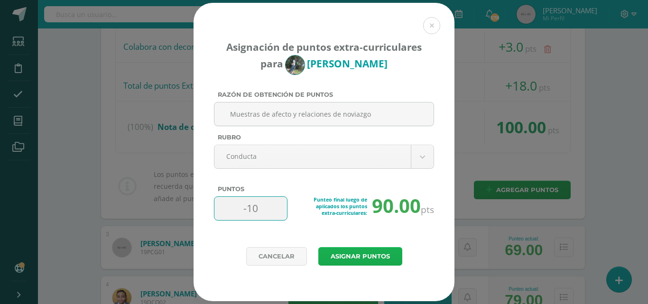
type input "-10"
click at [371, 257] on button "Asignar puntos" at bounding box center [360, 256] width 84 height 19
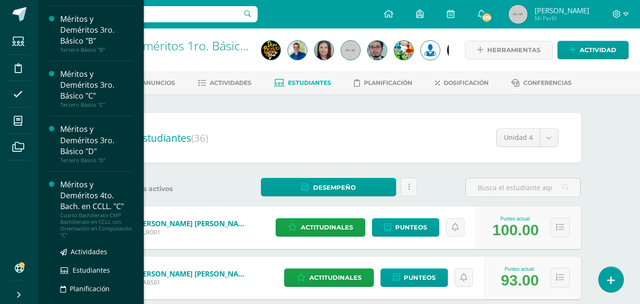
scroll to position [1683, 0]
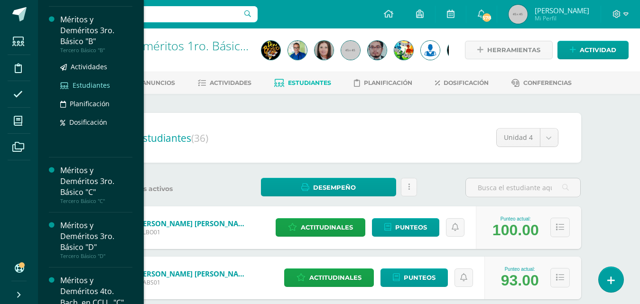
click at [101, 90] on span "Estudiantes" at bounding box center [91, 85] width 37 height 9
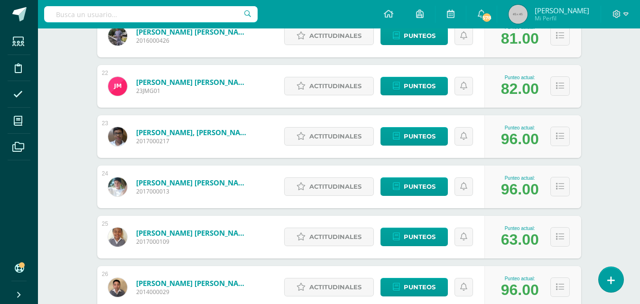
scroll to position [1245, 0]
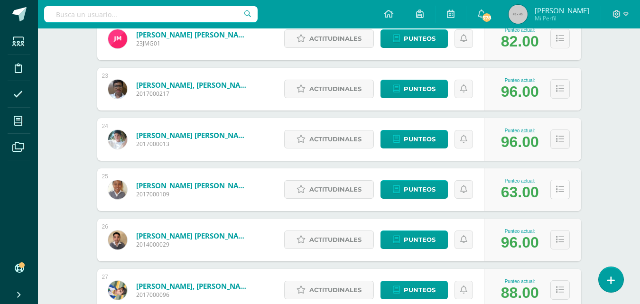
click at [561, 194] on button at bounding box center [560, 189] width 19 height 19
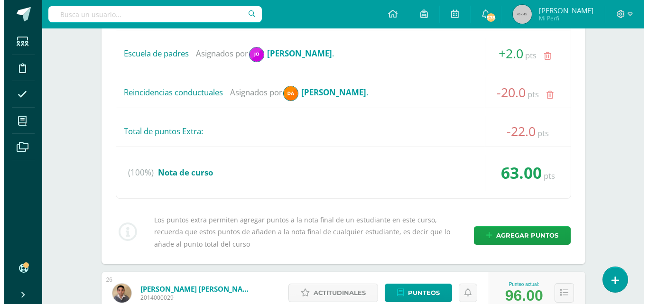
scroll to position [1768, 0]
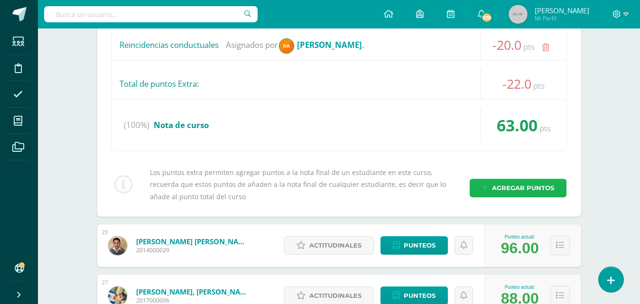
click at [536, 192] on span "Agregar puntos" at bounding box center [523, 188] width 62 height 18
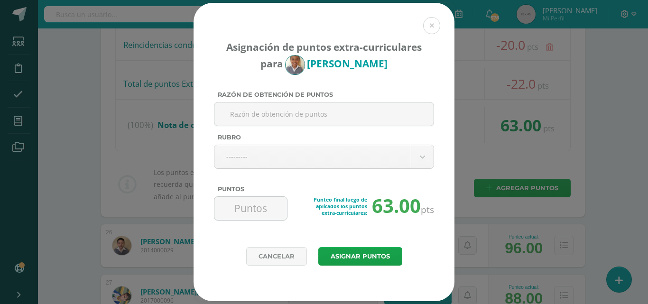
paste input "Muestras de afecto y relaciones de noviazgo"
type input "Muestras de afecto y relaciones de noviazgo"
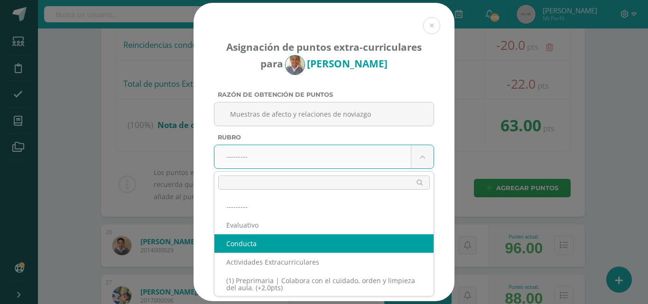
select select "2"
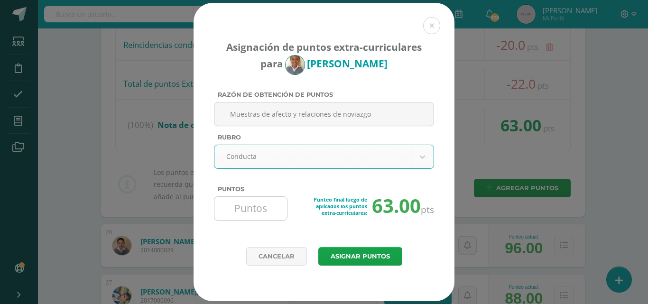
click at [253, 210] on input "Puntos" at bounding box center [250, 208] width 65 height 23
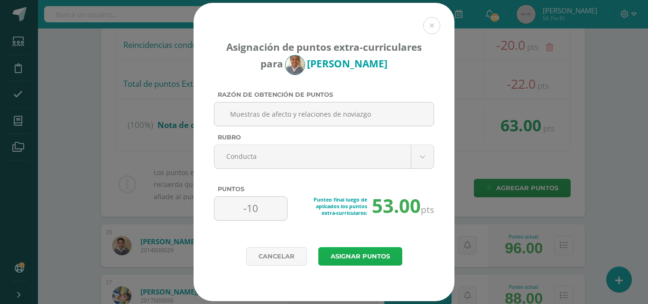
type input "-10"
click at [349, 258] on button "Asignar puntos" at bounding box center [360, 256] width 84 height 19
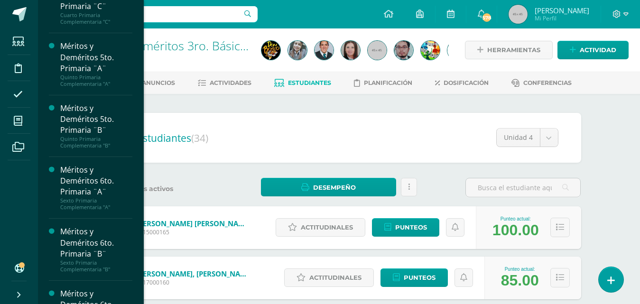
scroll to position [843, 0]
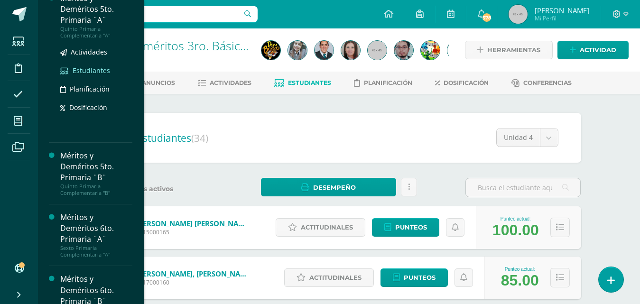
click at [89, 75] on span "Estudiantes" at bounding box center [91, 70] width 37 height 9
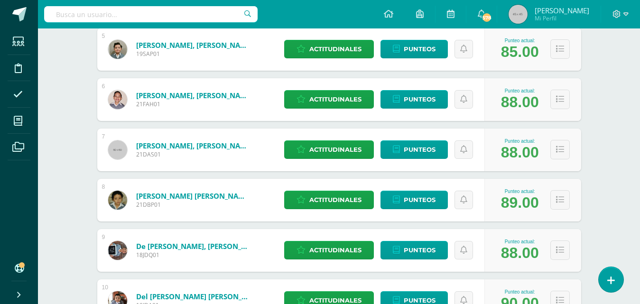
scroll to position [458, 0]
